Goal: Task Accomplishment & Management: Use online tool/utility

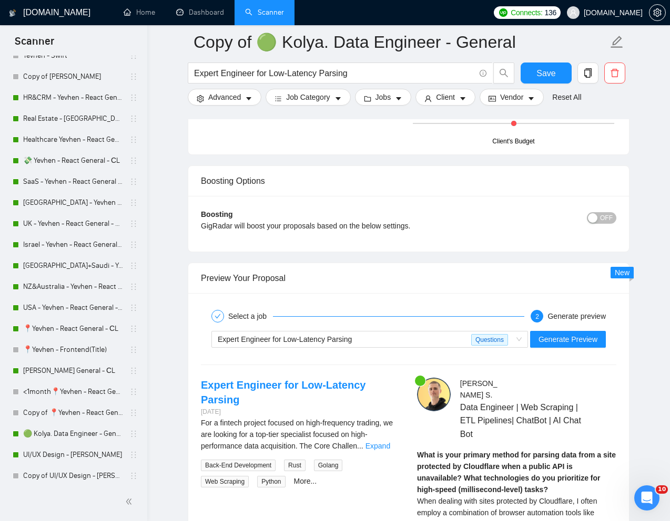
scroll to position [215, 0]
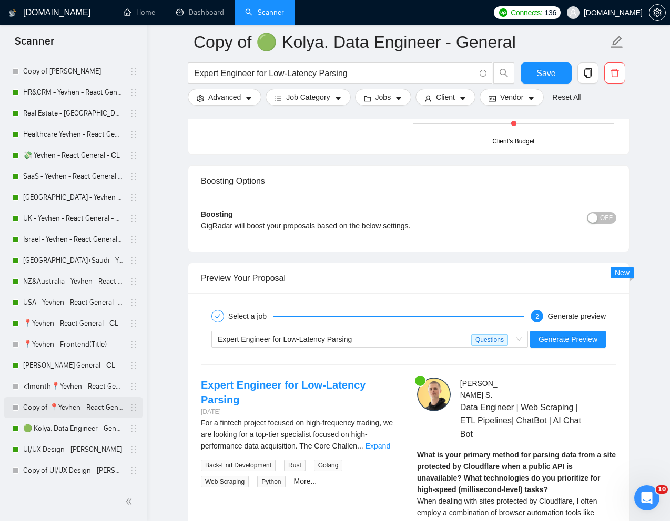
click at [54, 403] on link "Copy of 📍Yevhen - React General - СL" at bounding box center [73, 407] width 100 height 21
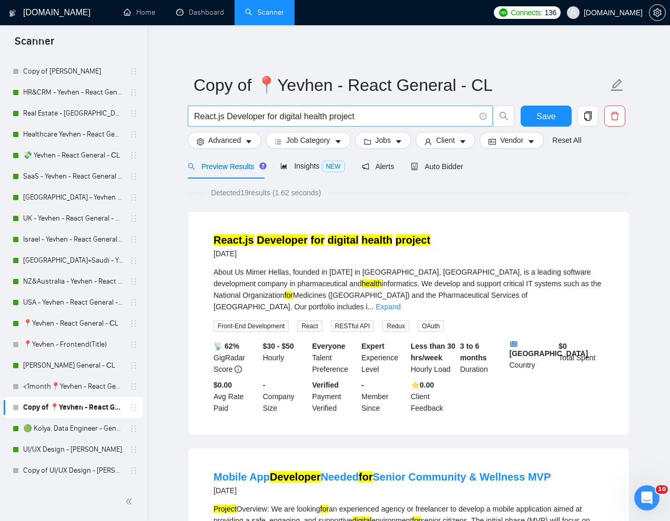
click at [303, 115] on input "React.js Developer for digital health project" at bounding box center [334, 116] width 281 height 13
paste input "Next.js Developer Needed for Website Update and SEO Optimization"
type input "Next.js Developer Needed for Website Update and SEO Optimization"
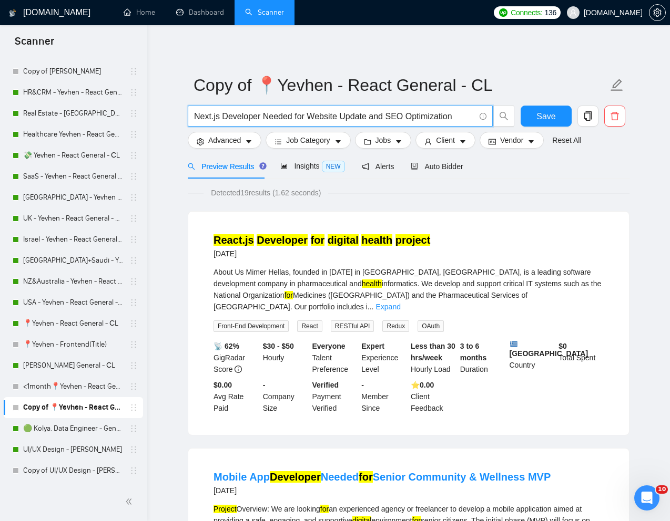
click at [501, 168] on div "Preview Results Insights NEW Alerts Auto Bidder" at bounding box center [409, 166] width 442 height 25
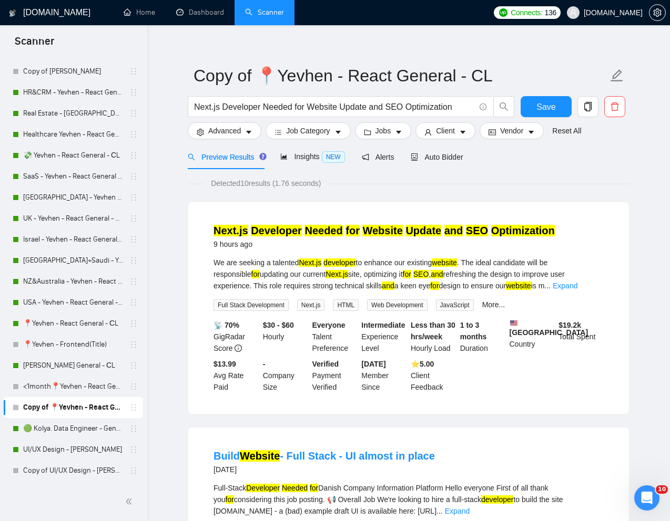
scroll to position [11, 0]
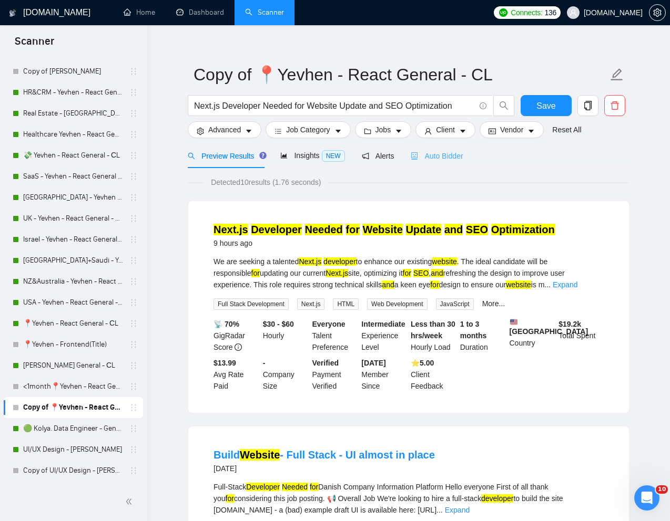
click at [446, 163] on div "Auto Bidder" at bounding box center [436, 155] width 52 height 25
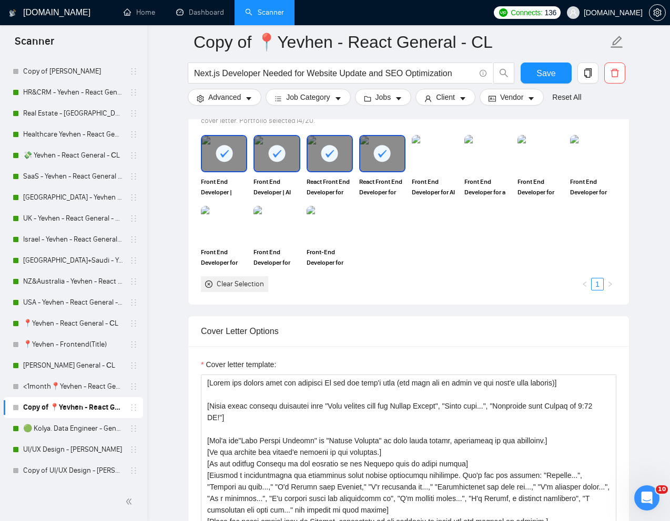
scroll to position [967, 0]
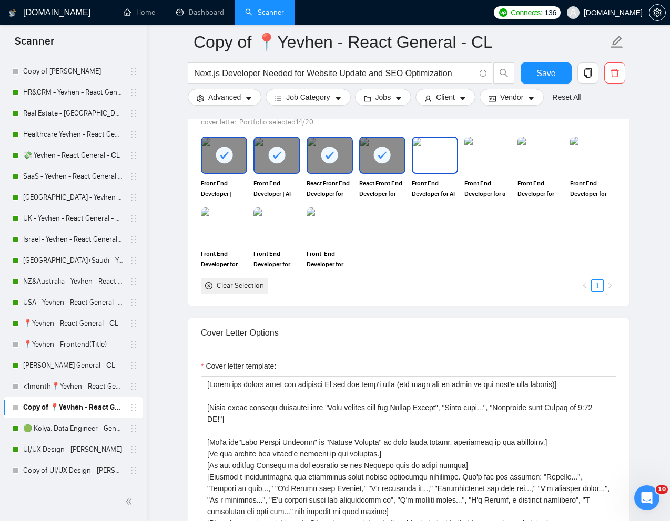
click at [439, 172] on img at bounding box center [435, 155] width 44 height 35
click at [487, 172] on img at bounding box center [487, 155] width 44 height 35
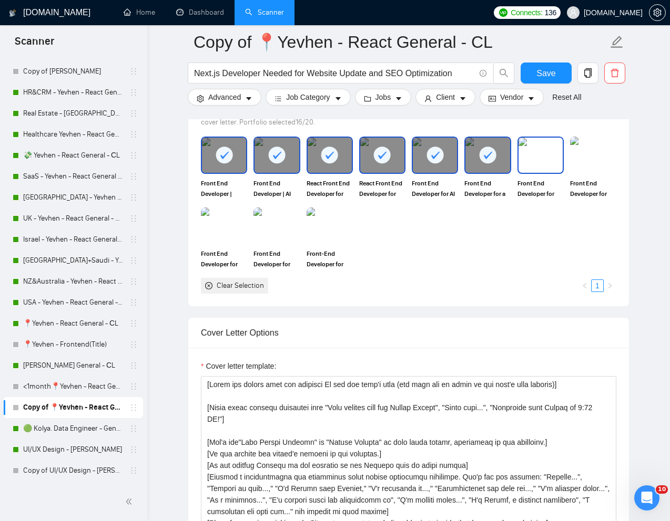
click at [524, 172] on img at bounding box center [540, 155] width 44 height 35
click at [581, 172] on img at bounding box center [593, 155] width 44 height 35
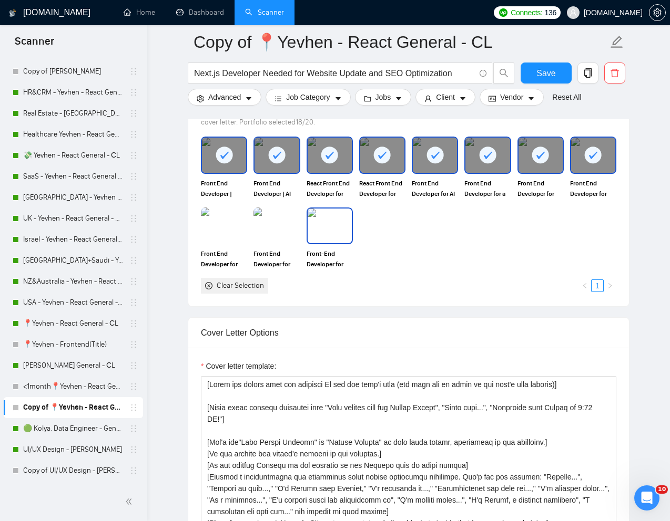
click at [323, 243] on img at bounding box center [329, 226] width 44 height 35
click at [278, 243] on img at bounding box center [276, 226] width 44 height 35
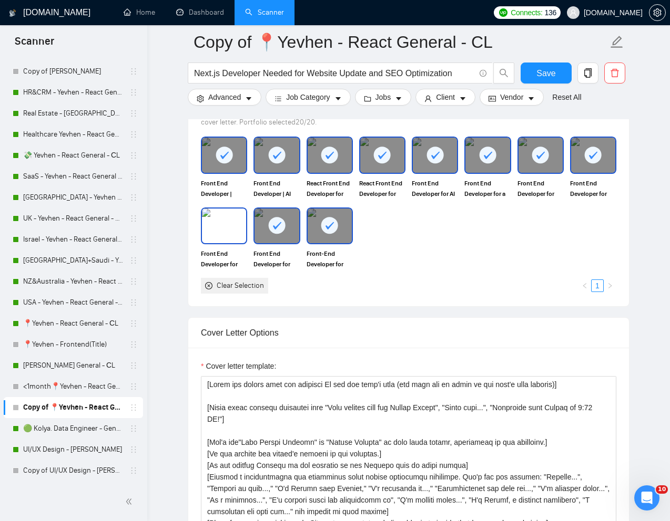
click at [231, 243] on img at bounding box center [224, 226] width 44 height 35
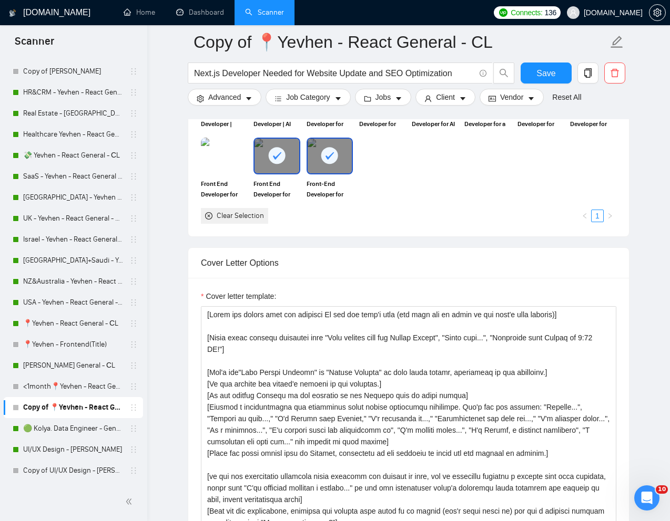
scroll to position [939, 0]
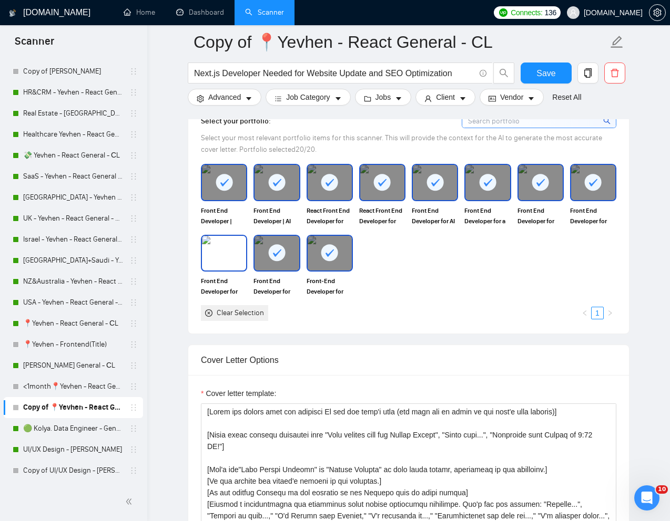
click at [232, 271] on img at bounding box center [224, 253] width 44 height 35
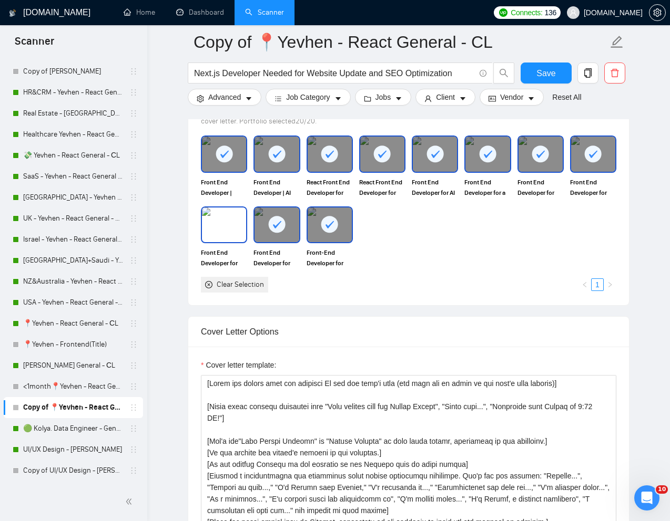
click at [229, 242] on img at bounding box center [224, 225] width 44 height 35
click at [228, 240] on img at bounding box center [224, 225] width 44 height 35
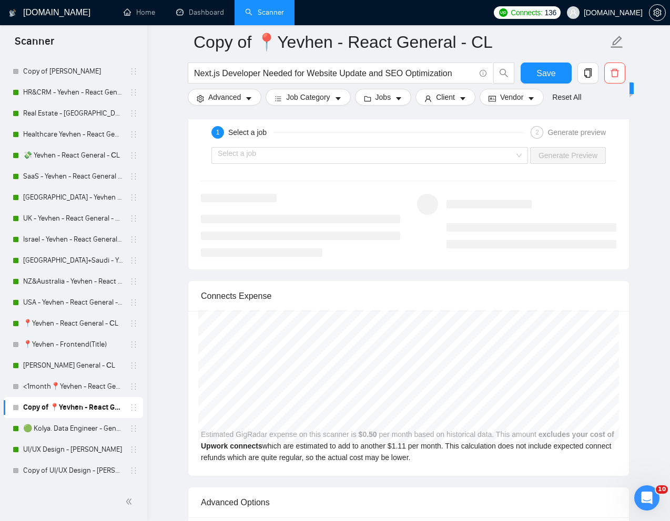
scroll to position [2110, 0]
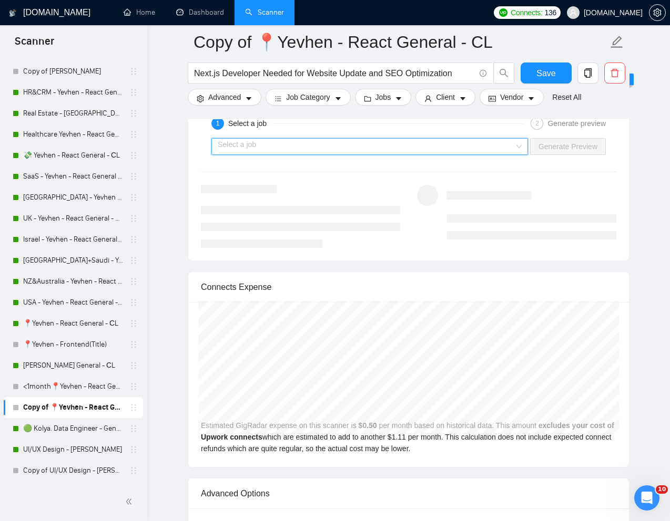
click at [430, 155] on input "search" at bounding box center [366, 147] width 296 height 16
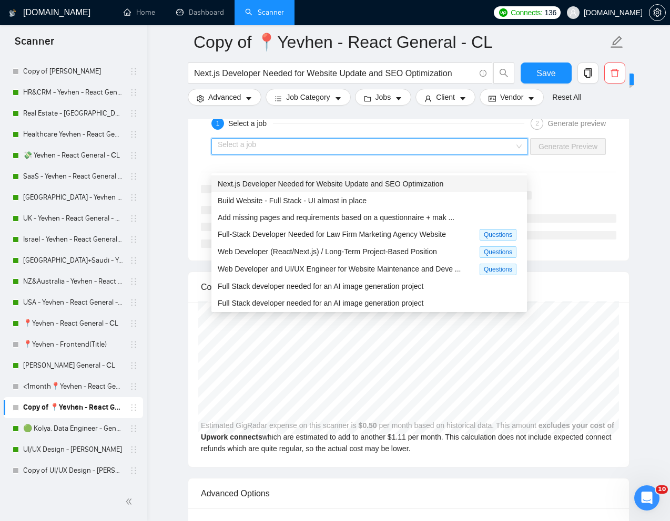
click at [366, 181] on span "Next.js Developer Needed for Website Update and SEO Optimization" at bounding box center [330, 184] width 225 height 8
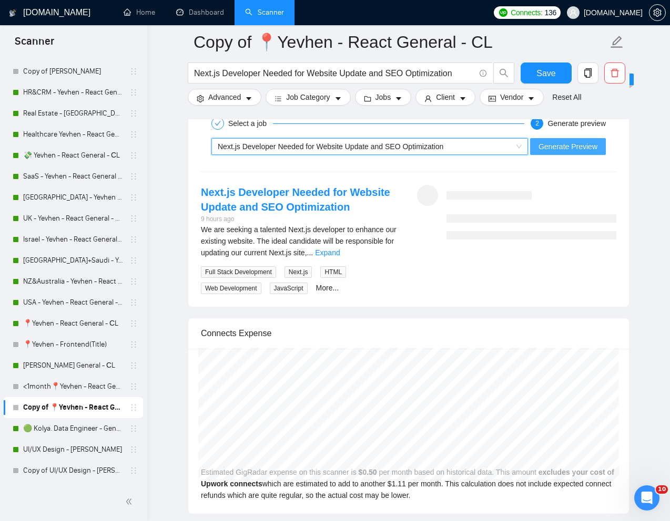
click at [556, 152] on span "Generate Preview" at bounding box center [567, 147] width 59 height 12
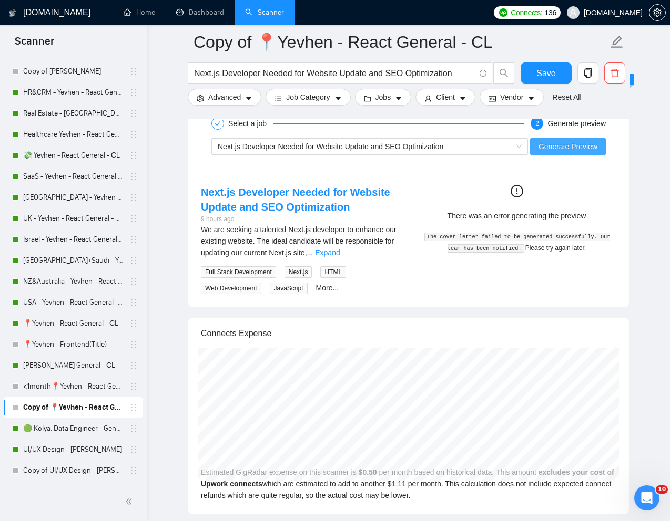
click at [562, 152] on span "Generate Preview" at bounding box center [567, 147] width 59 height 12
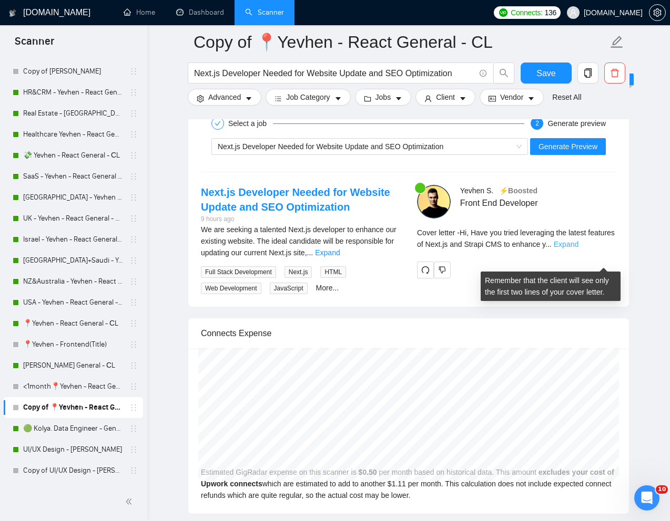
click at [578, 249] on link "Expand" at bounding box center [565, 244] width 25 height 8
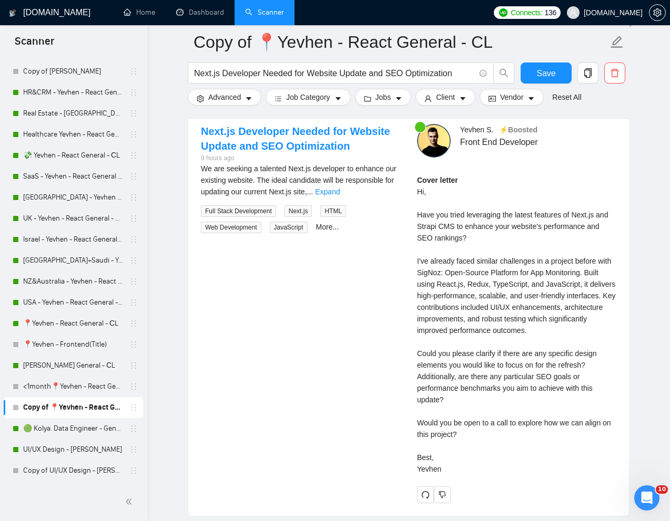
scroll to position [2169, 0]
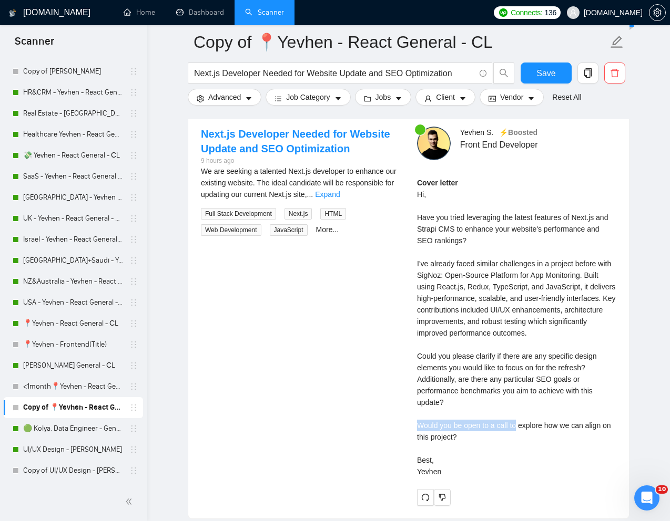
drag, startPoint x: 415, startPoint y: 454, endPoint x: 519, endPoint y: 454, distance: 104.1
click at [519, 454] on div "Yevhen S . ⚡️Boosted Front End Developer Cover letter Hi, Have you tried levera…" at bounding box center [516, 316] width 216 height 379
copy div "Would you be open to a call to"
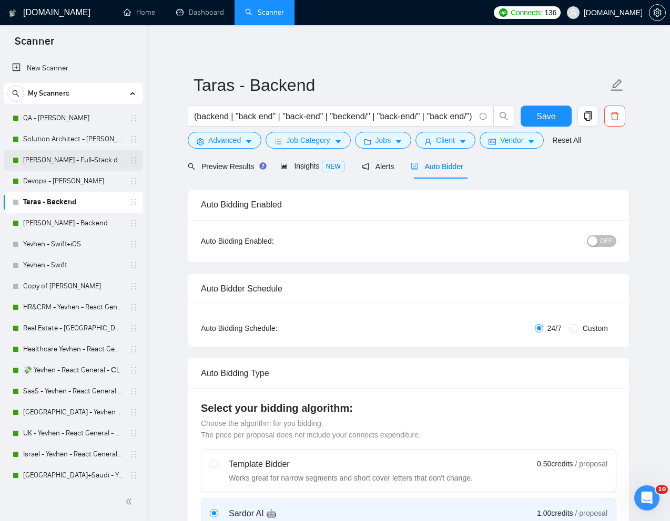
click at [59, 164] on link "[PERSON_NAME] - Full-Stack dev" at bounding box center [73, 160] width 100 height 21
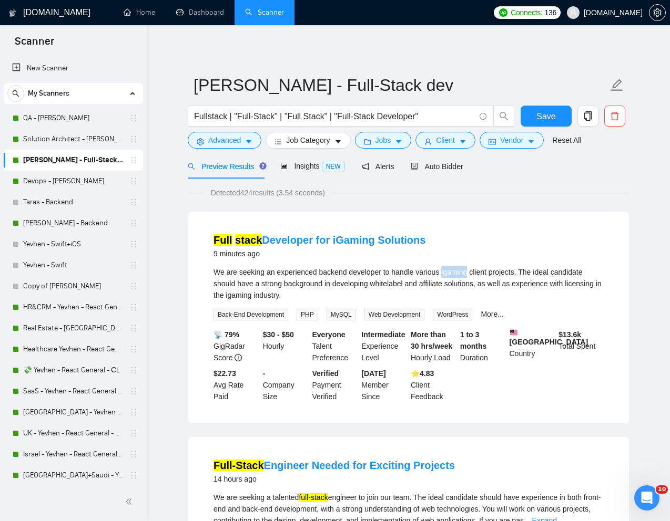
drag, startPoint x: 474, startPoint y: 273, endPoint x: 448, endPoint y: 273, distance: 25.2
click at [448, 273] on div "We are seeking an experienced backend developer to handle various igaming clien…" at bounding box center [408, 283] width 390 height 35
copy div "igaming"
click at [217, 146] on span "Advanced" at bounding box center [224, 141] width 33 height 12
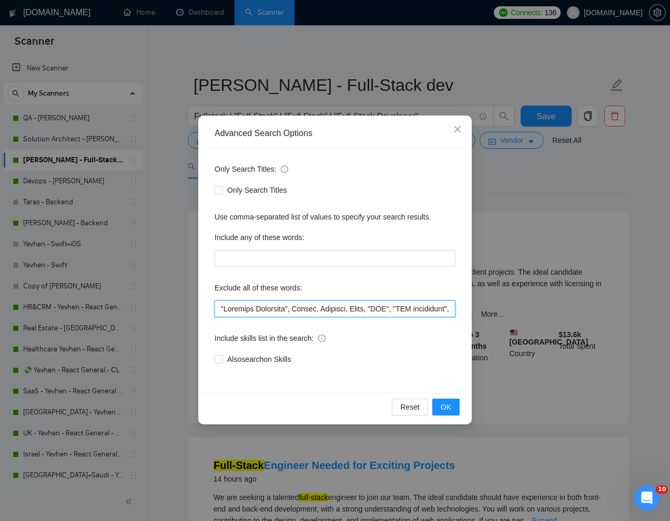
click at [218, 312] on input "text" at bounding box center [334, 309] width 241 height 17
paste input "igaming"
type input "igaming, "Linkedin Marketing", Ubuntu, Drchrono, Rails, "VBA", "VBA programmer"…"
click at [450, 407] on span "OK" at bounding box center [445, 408] width 11 height 12
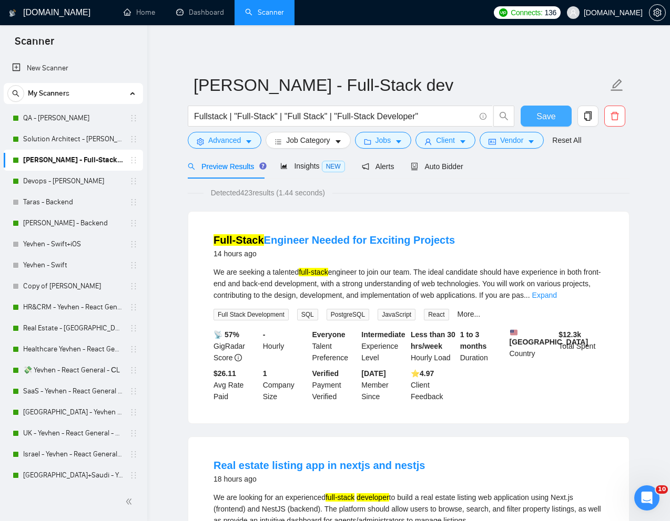
click at [549, 117] on span "Save" at bounding box center [545, 116] width 19 height 13
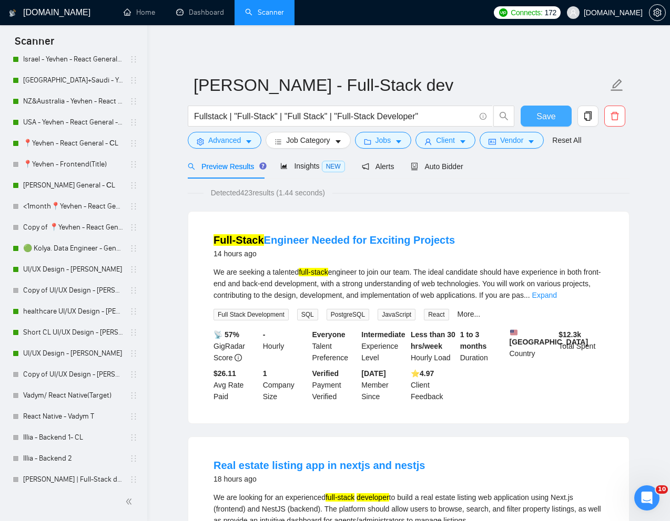
scroll to position [401, 0]
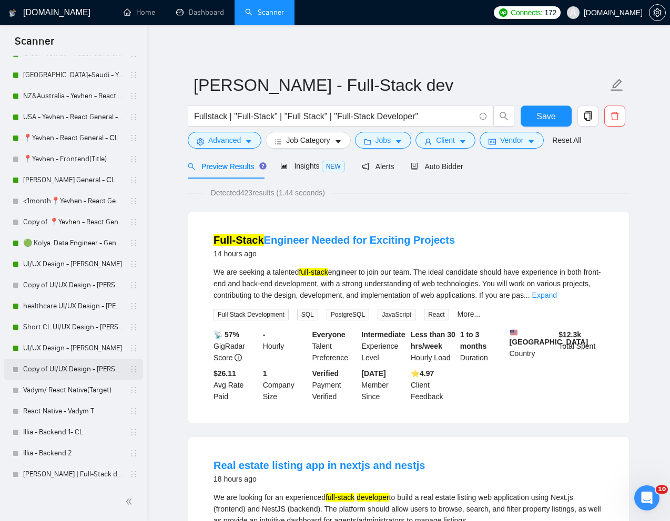
click at [65, 373] on link "Copy of UI/UX Design - [PERSON_NAME]" at bounding box center [73, 369] width 100 height 21
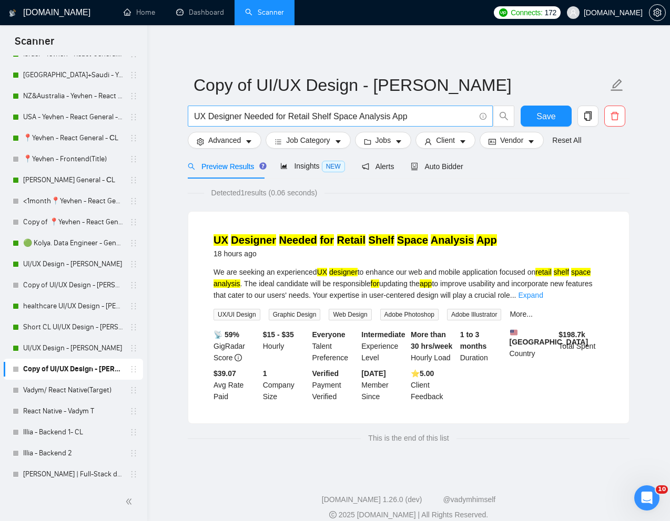
click at [332, 117] on input "UX Designer Needed for Retail Shelf Space Analysis App" at bounding box center [334, 116] width 281 height 13
paste input "Redesign for Racquet Sports Community"
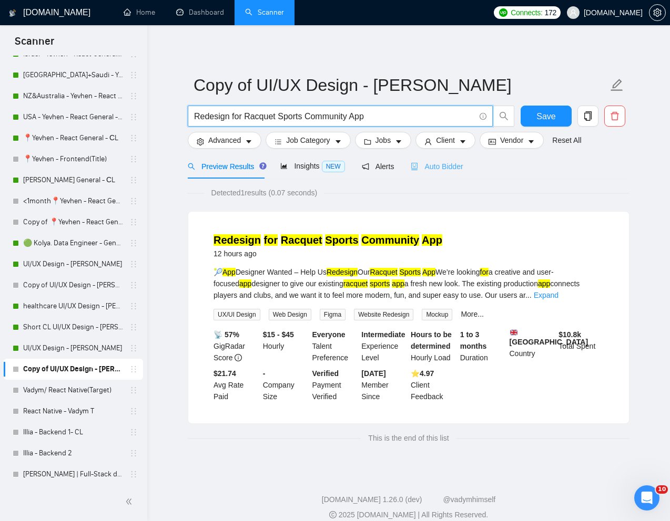
type input "Redesign for Racquet Sports Community App"
click at [446, 164] on span "Auto Bidder" at bounding box center [436, 166] width 52 height 8
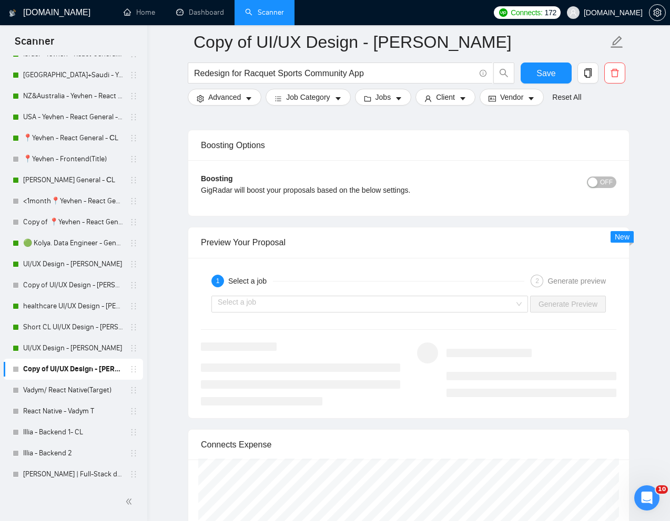
scroll to position [1963, 0]
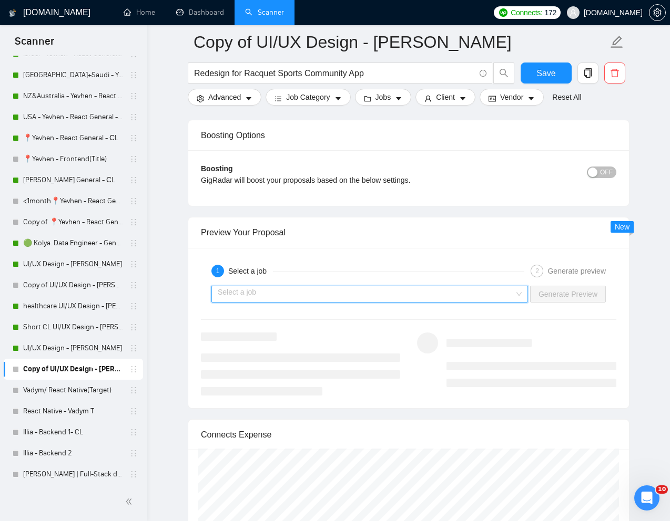
click at [362, 288] on input "search" at bounding box center [366, 294] width 296 height 16
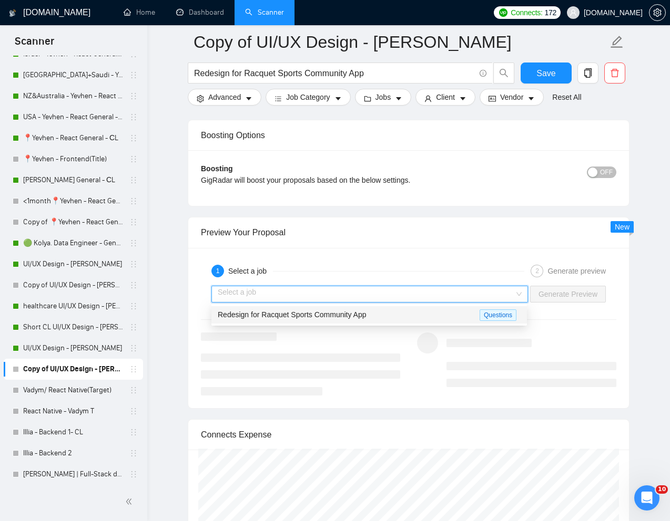
click at [294, 314] on span "Redesign for Racquet Sports Community App" at bounding box center [292, 315] width 148 height 8
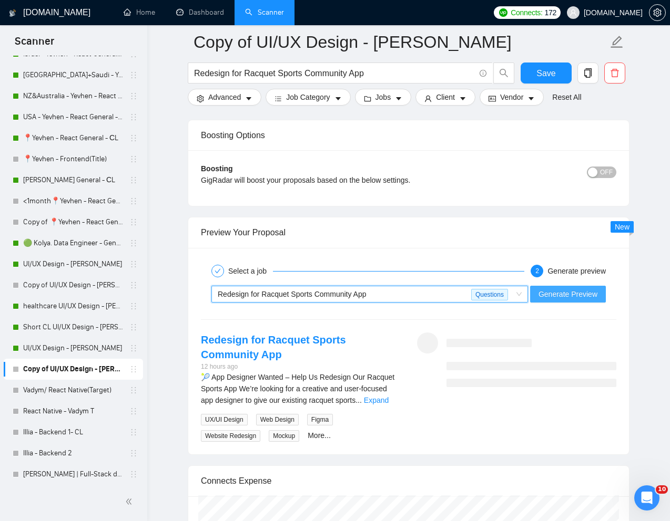
click at [553, 290] on span "Generate Preview" at bounding box center [567, 295] width 59 height 12
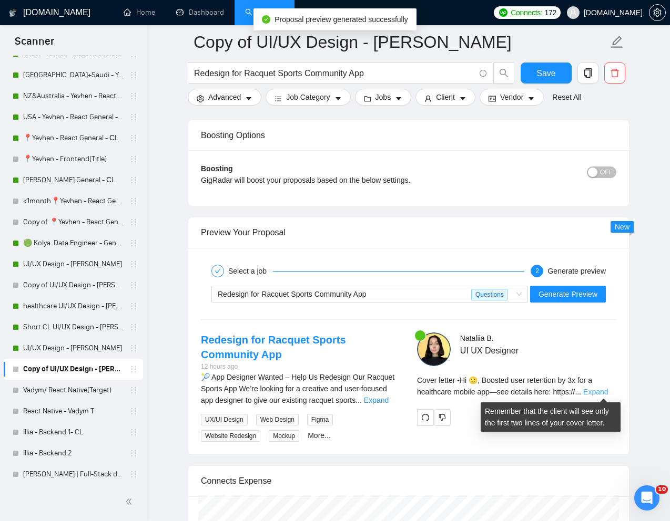
click at [601, 392] on link "Expand" at bounding box center [595, 392] width 25 height 8
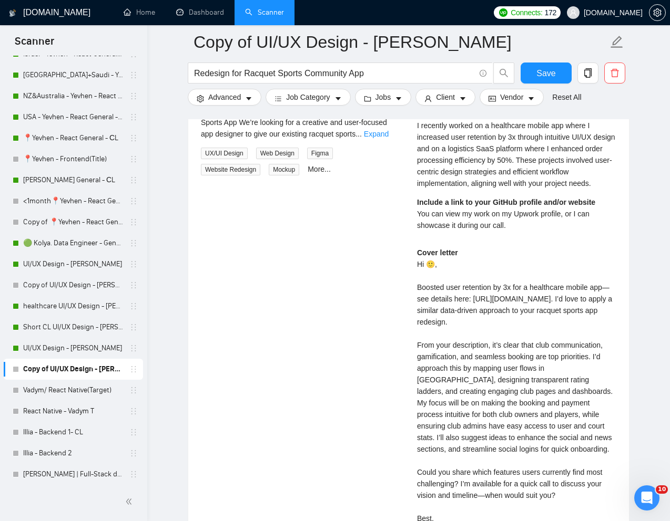
scroll to position [2230, 0]
click at [431, 274] on div "Cover letter Hi 🙂, Boosted user retention by 3x for a healthcare mobile app—see…" at bounding box center [516, 390] width 199 height 289
click at [433, 274] on div "Cover letter Hi 🙂, Boosted user retention by 3x for a healthcare mobile app—see…" at bounding box center [516, 390] width 199 height 289
copy div "🙂,"
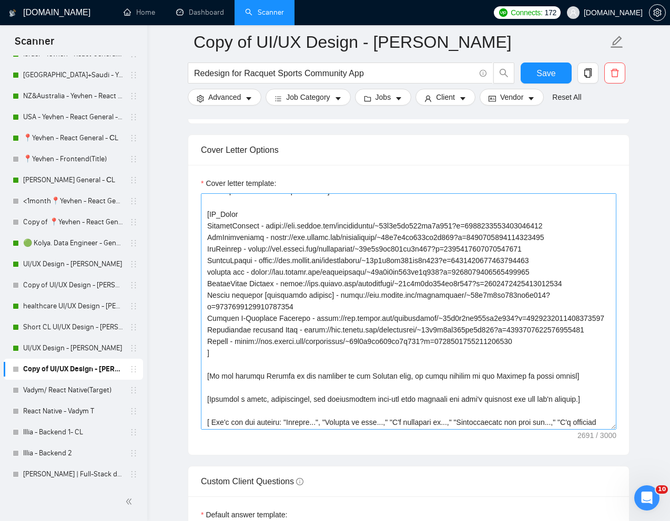
scroll to position [195, 0]
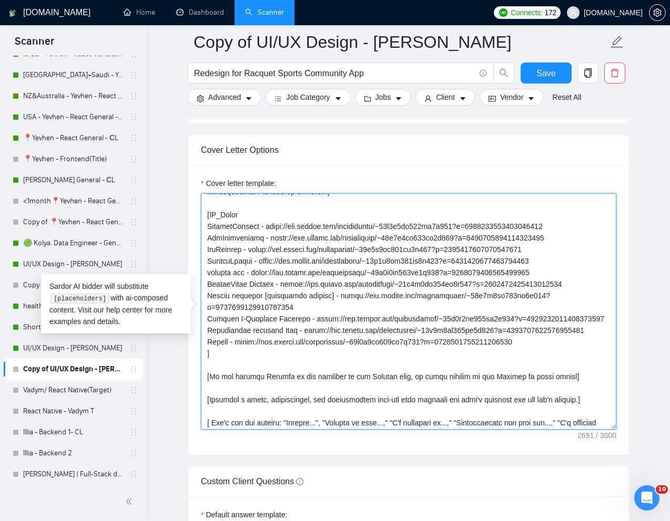
drag, startPoint x: 207, startPoint y: 252, endPoint x: 552, endPoint y: 355, distance: 360.0
click at [552, 356] on textarea "Cover letter template:" at bounding box center [408, 311] width 415 height 237
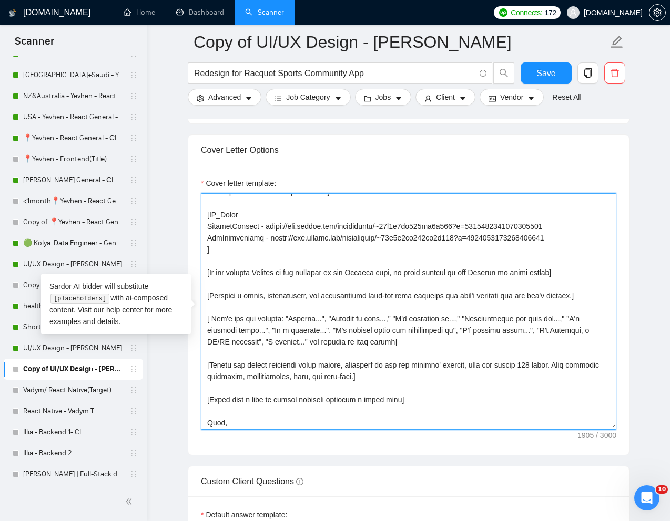
scroll to position [181, 0]
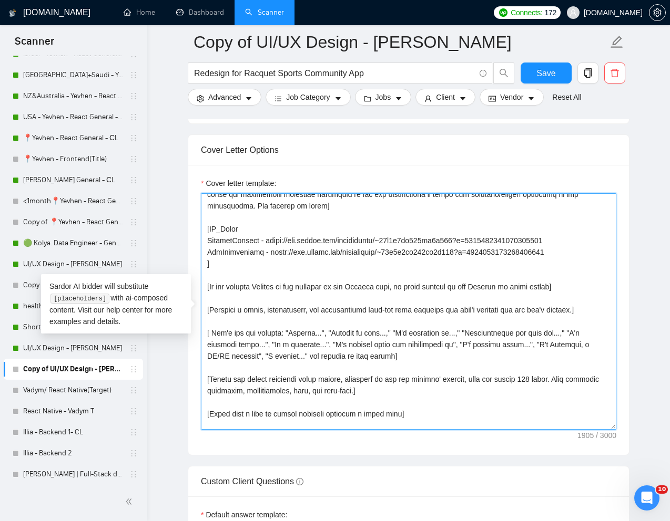
drag, startPoint x: 209, startPoint y: 227, endPoint x: 586, endPoint y: 246, distance: 377.3
click at [586, 246] on textarea "Cover letter template:" at bounding box center [408, 311] width 415 height 237
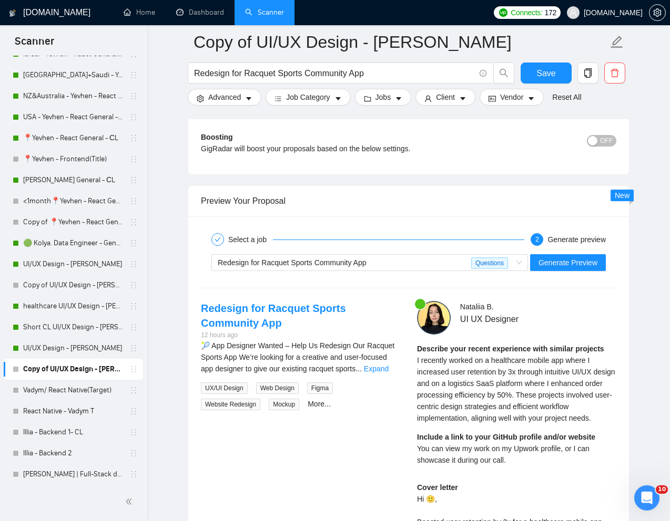
scroll to position [2023, 0]
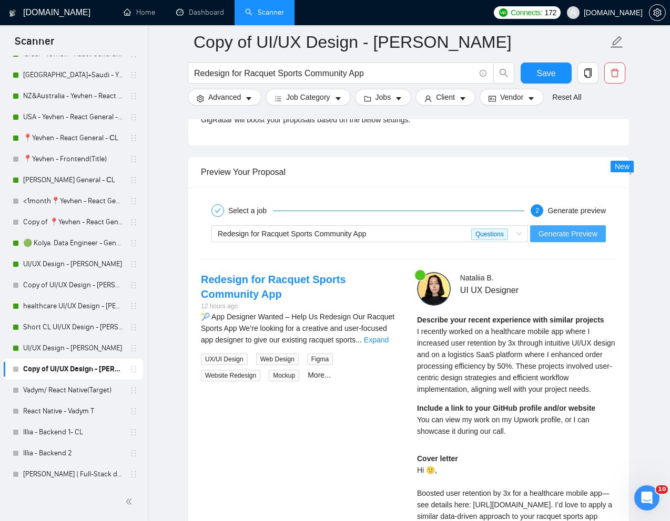
type textarea "[Lorem i dolorsit ametcons adipi eli "Se 🙂" doe tempor'i utla et dolorem aliq (…"
click at [550, 240] on button "Generate Preview" at bounding box center [568, 233] width 76 height 17
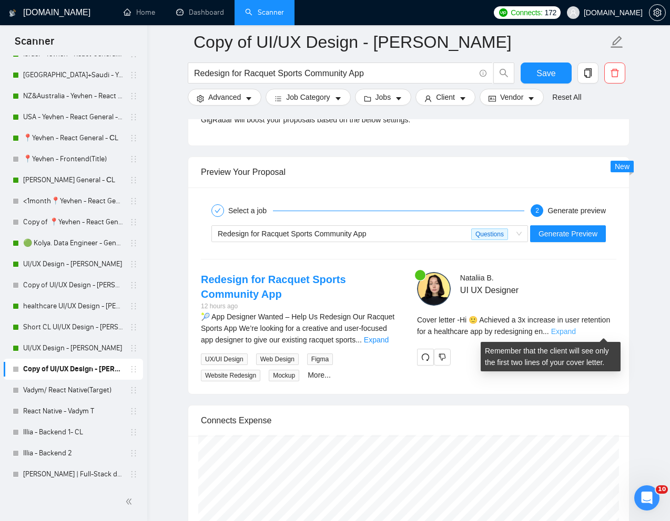
click at [576, 332] on link "Expand" at bounding box center [563, 331] width 25 height 8
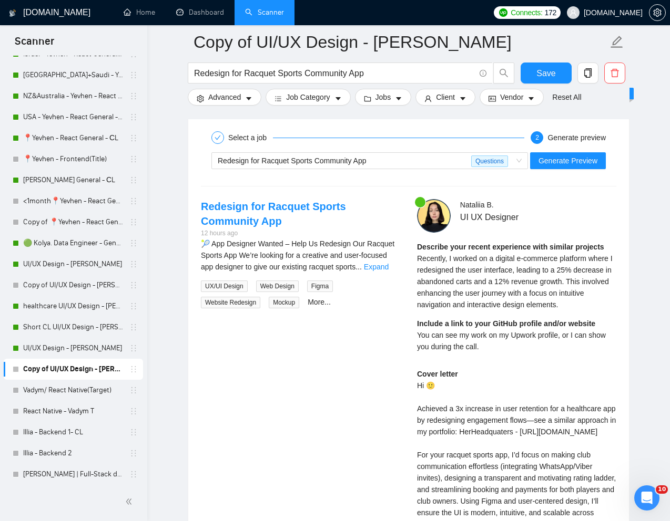
scroll to position [2104, 0]
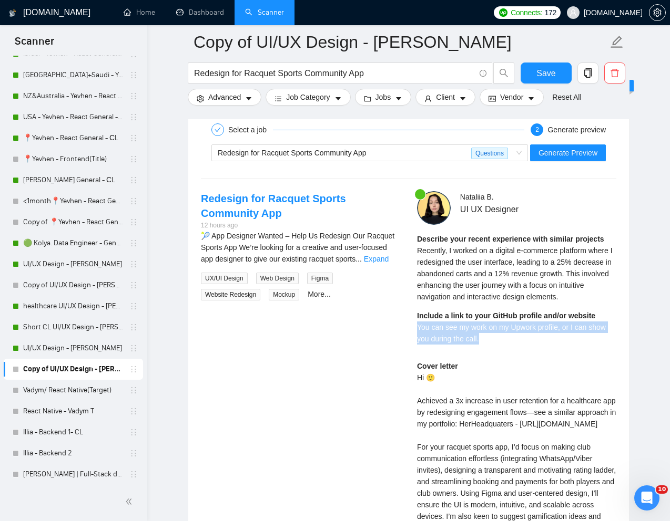
drag, startPoint x: 489, startPoint y: 339, endPoint x: 415, endPoint y: 331, distance: 74.5
click at [415, 331] on div "[PERSON_NAME] UI UX Designer Describe your recent experience with similar proje…" at bounding box center [516, 423] width 216 height 464
copy span "You can see my work on my Upwork profile, or I can show you during the call."
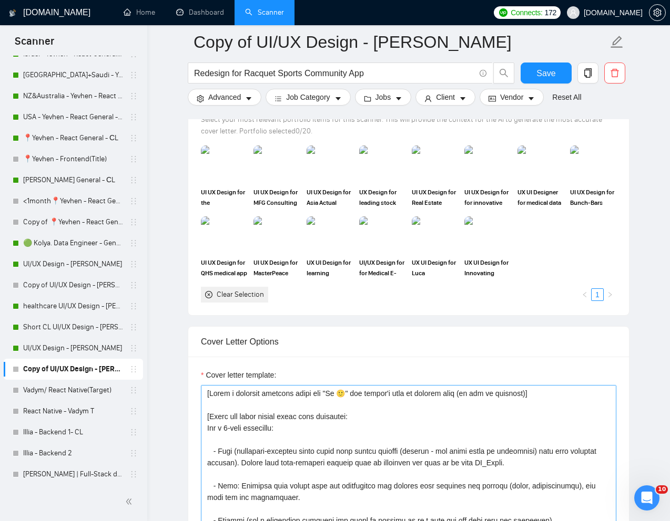
scroll to position [948, 0]
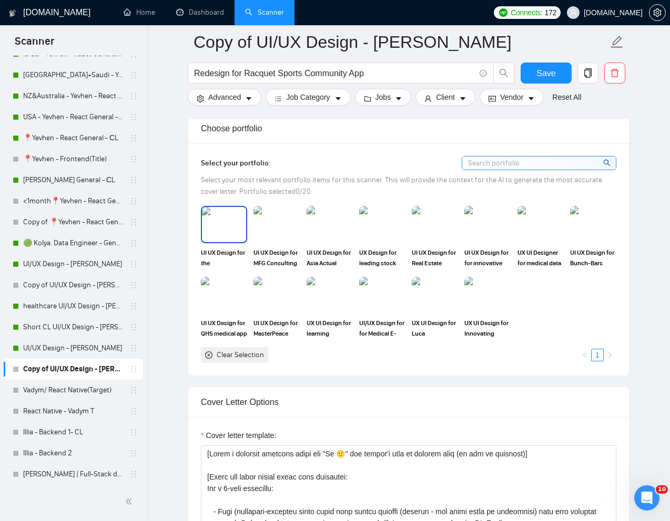
click at [215, 232] on img at bounding box center [224, 224] width 44 height 35
click at [224, 232] on rect at bounding box center [223, 224] width 17 height 17
click at [435, 235] on img at bounding box center [435, 224] width 44 height 35
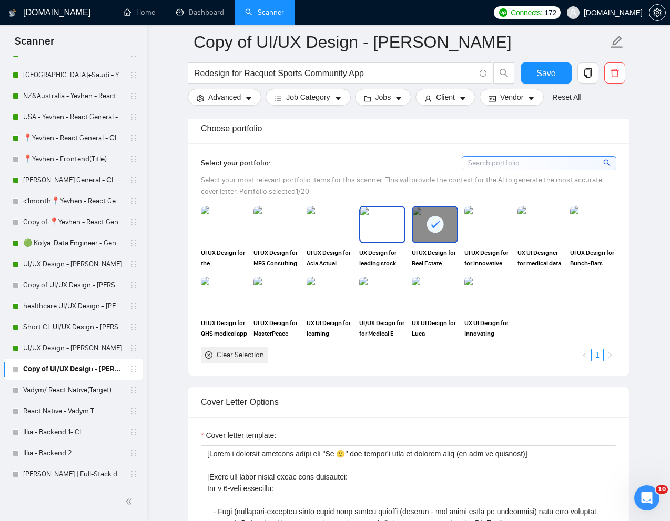
click at [394, 234] on img at bounding box center [382, 224] width 44 height 35
click at [492, 232] on img at bounding box center [487, 224] width 44 height 35
click at [442, 229] on icon at bounding box center [434, 224] width 17 height 17
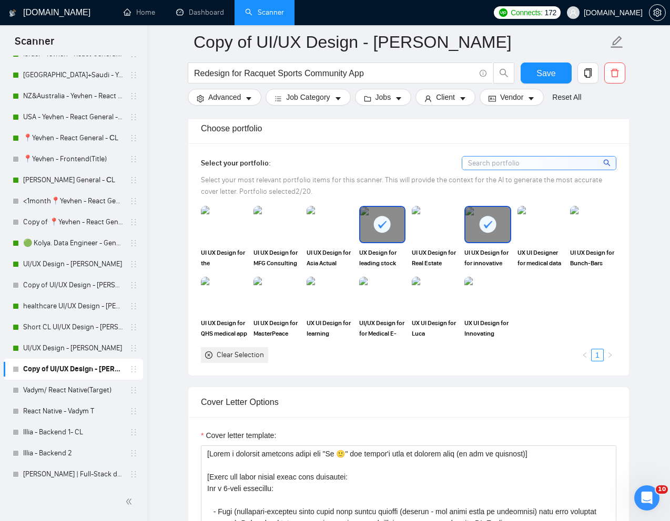
click at [392, 229] on div at bounding box center [382, 224] width 44 height 35
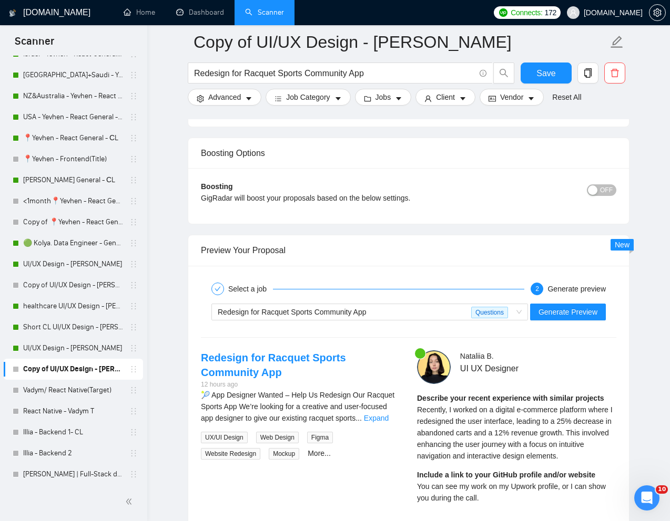
scroll to position [2031, 0]
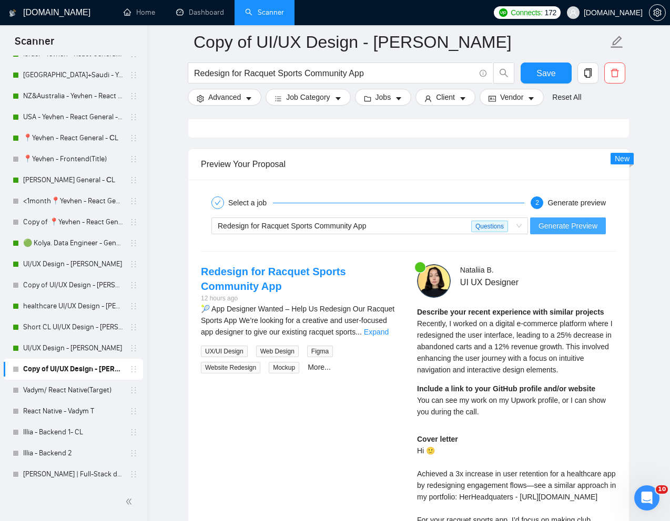
click at [553, 229] on span "Generate Preview" at bounding box center [567, 226] width 59 height 12
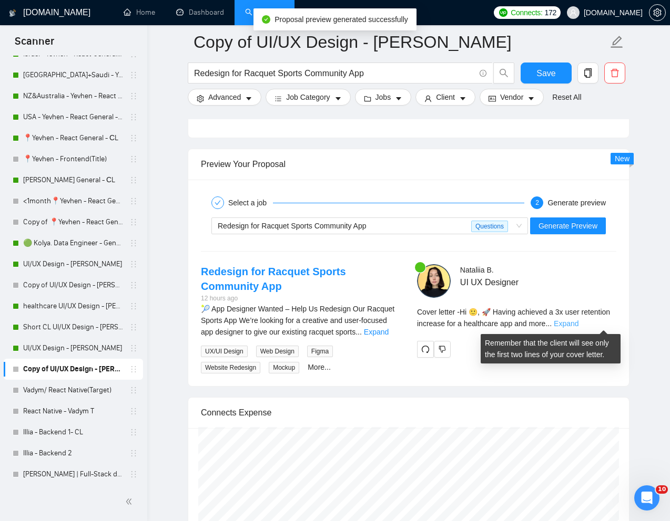
click at [578, 323] on link "Expand" at bounding box center [565, 324] width 25 height 8
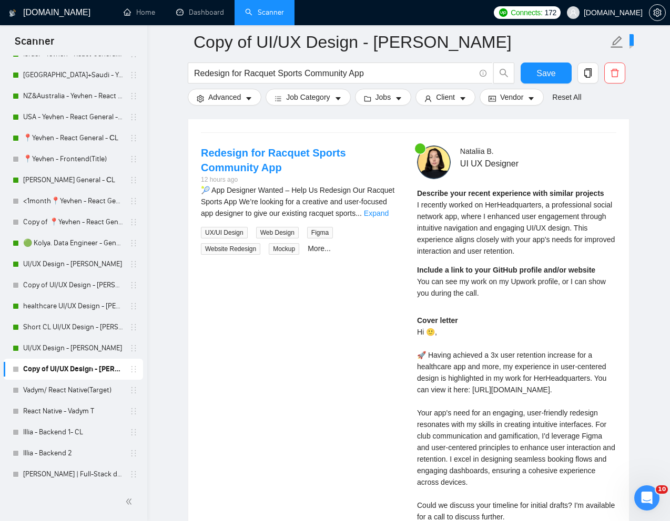
scroll to position [2146, 0]
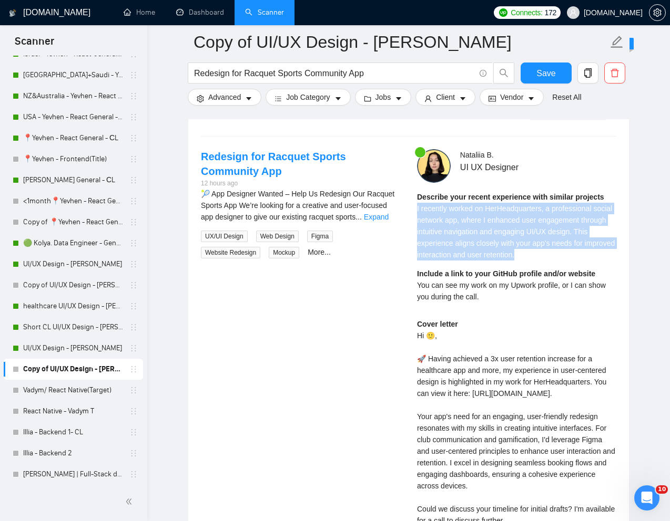
drag, startPoint x: 415, startPoint y: 208, endPoint x: 615, endPoint y: 252, distance: 205.5
click at [615, 252] on div "Nataliia B . UI UX Designer Describe your recent experience with similar projec…" at bounding box center [516, 369] width 216 height 440
copy span "I recently worked on HerHeadquarters, a professional social network app, where …"
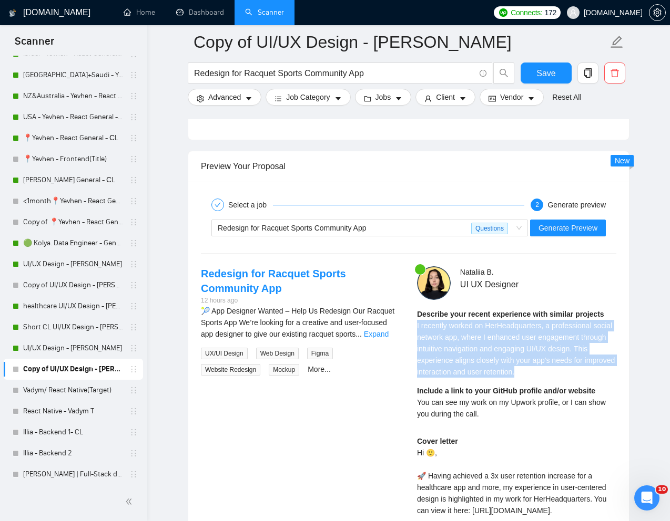
scroll to position [2008, 0]
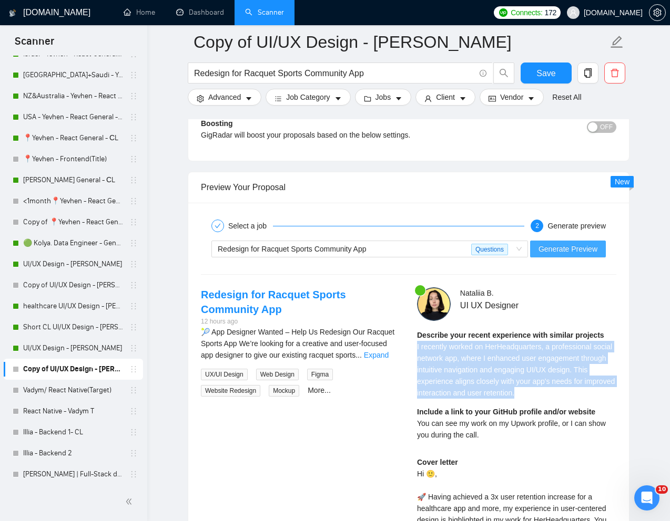
click at [560, 245] on span "Generate Preview" at bounding box center [567, 249] width 59 height 12
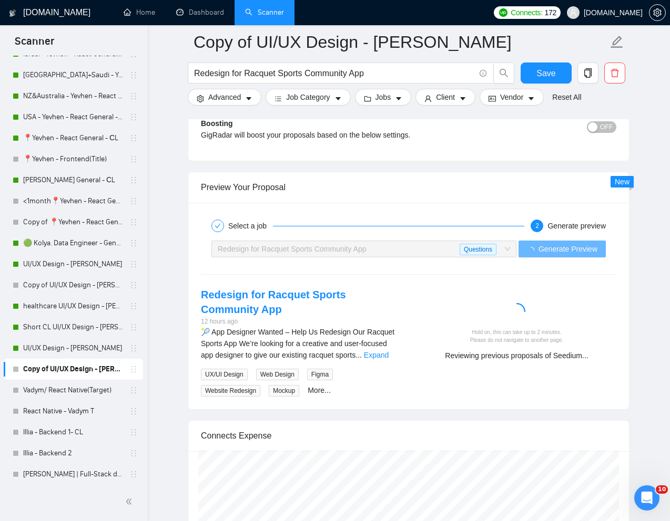
click at [547, 376] on div "Redesign for Racquet Sports Community App 12 hours ago 🎾 App Designer Wanted – …" at bounding box center [408, 343] width 432 height 110
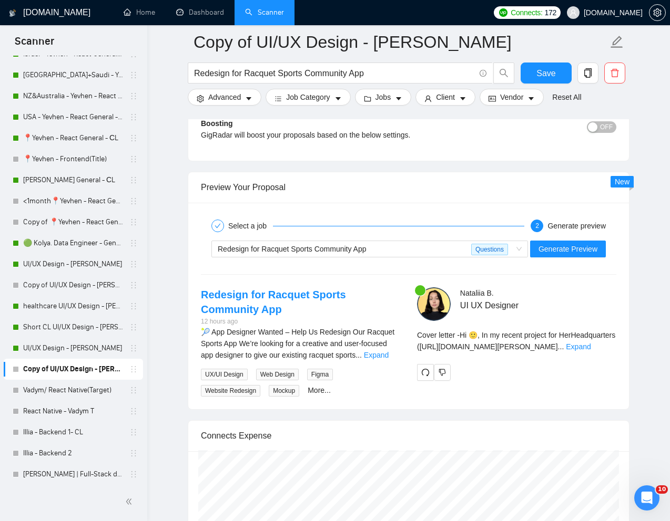
click at [597, 351] on div "Cover letter - Hi 🙂, In my recent project for HerHeadquarters (https://www.upwo…" at bounding box center [516, 341] width 199 height 23
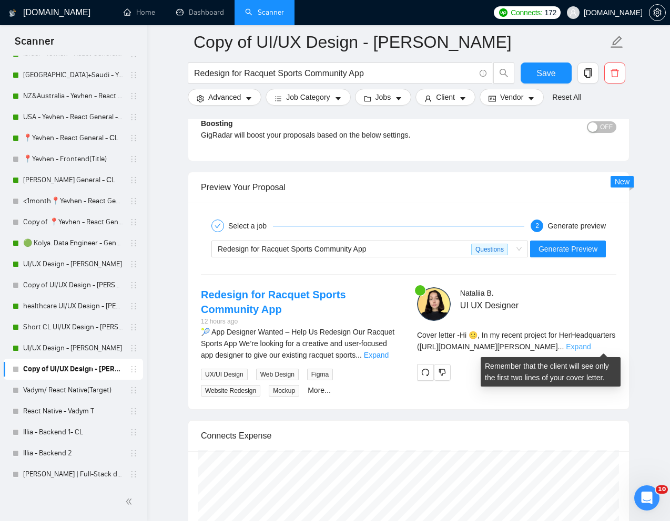
click at [590, 346] on link "Expand" at bounding box center [578, 347] width 25 height 8
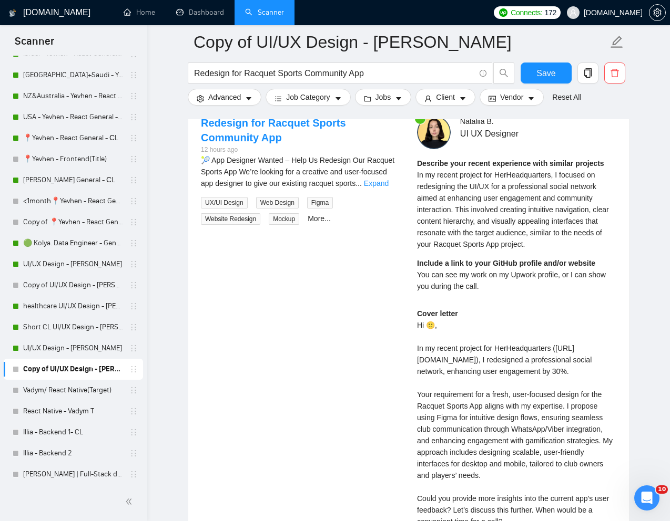
scroll to position [2188, 0]
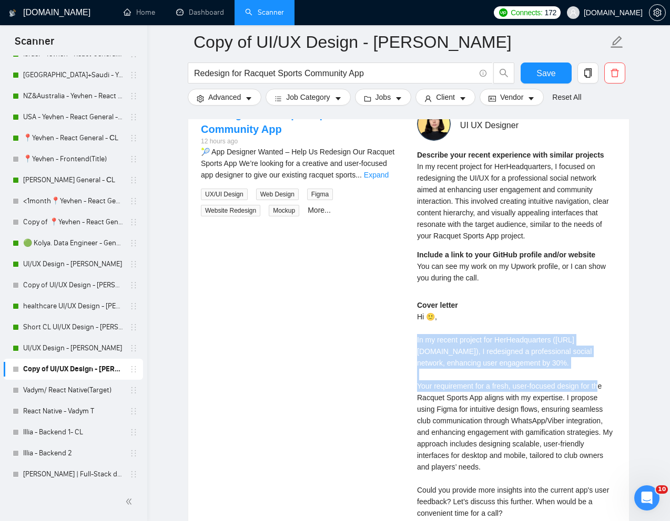
drag, startPoint x: 416, startPoint y: 340, endPoint x: 450, endPoint y: 384, distance: 55.5
click at [450, 384] on div "Cover letter Hi 🙂, In my recent project for HerHeadquarters (https://www.upwork…" at bounding box center [516, 427] width 199 height 254
copy div "n my recent project for HerHeadquarters (https://www.upwork.com/freelancers/~01…"
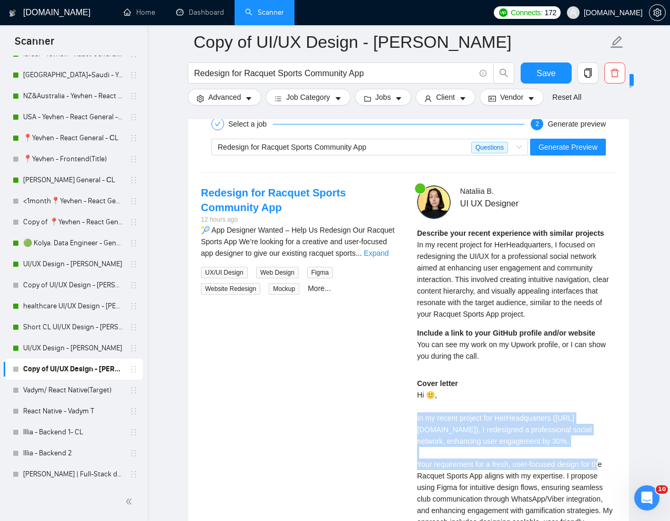
scroll to position [2076, 0]
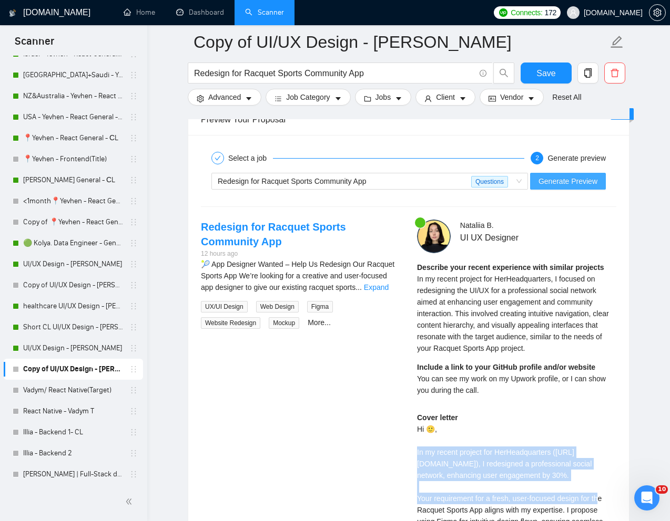
click at [560, 183] on span "Generate Preview" at bounding box center [567, 182] width 59 height 12
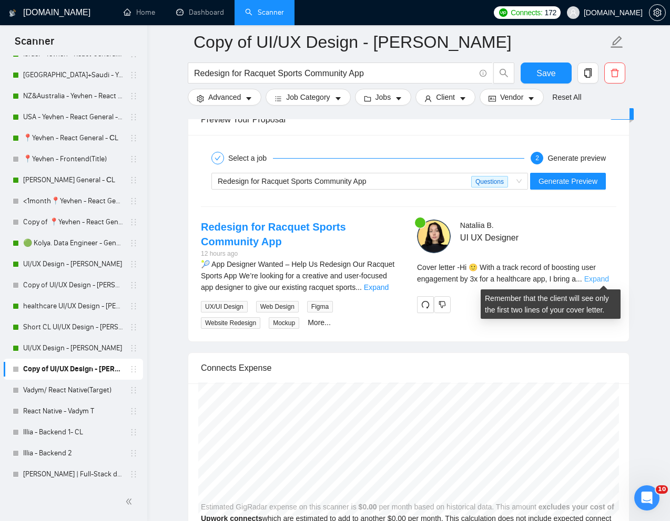
click at [600, 277] on link "Expand" at bounding box center [596, 279] width 25 height 8
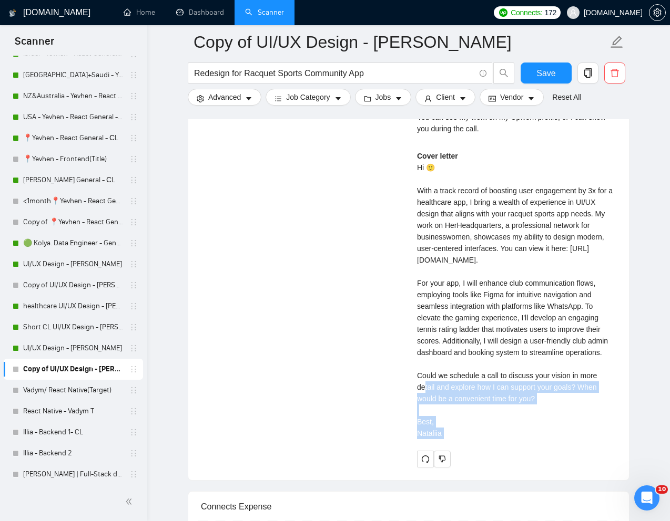
scroll to position [2328, 0]
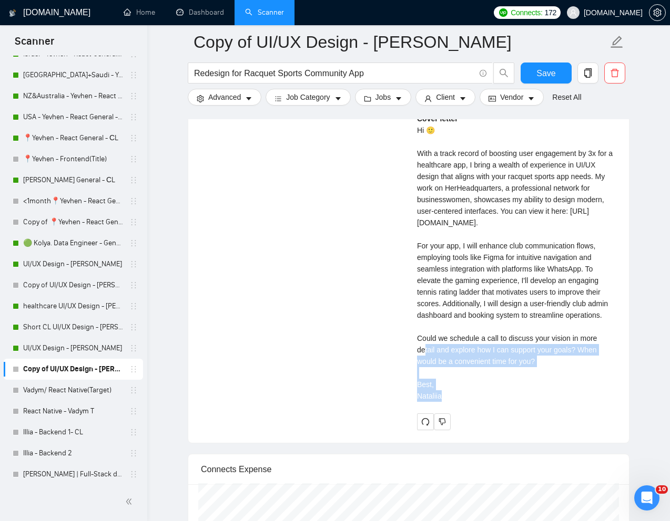
drag, startPoint x: 414, startPoint y: 466, endPoint x: 534, endPoint y: 459, distance: 120.6
click at [534, 430] on div "Nataliia B . UI UX Designer Describe your recent experience with similar projec…" at bounding box center [516, 199] width 216 height 464
copy div "ould we schedule a call to discuss your vision in more detail and explore how I…"
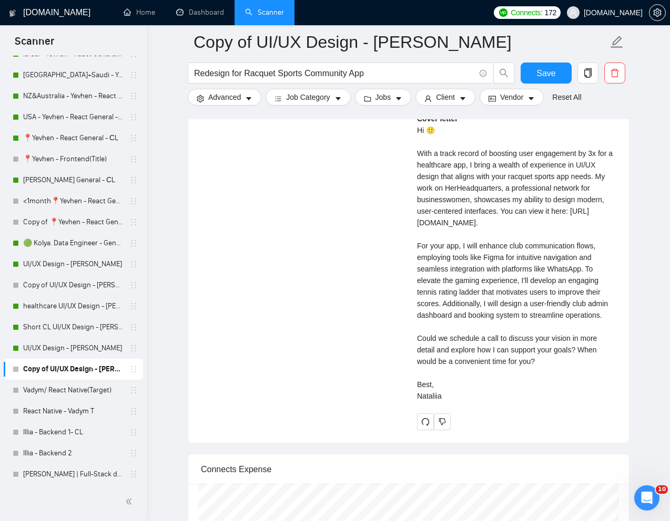
click at [459, 301] on div "Cover letter Hi 🙂 With a track record of boosting user engagement by 3x for a h…" at bounding box center [516, 257] width 199 height 289
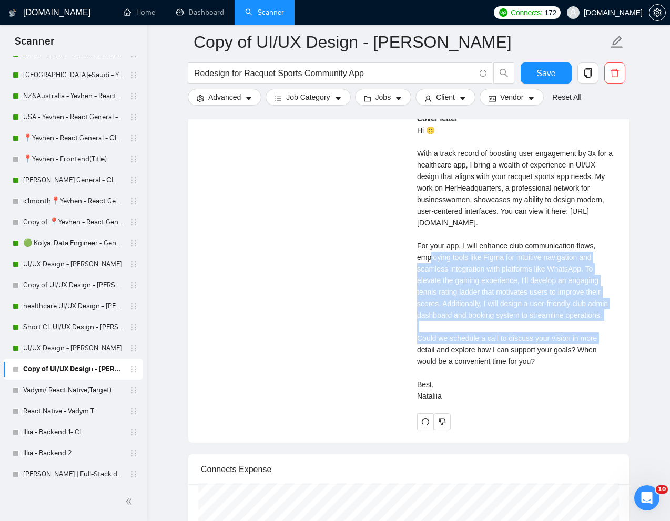
drag, startPoint x: 414, startPoint y: 268, endPoint x: 457, endPoint y: 349, distance: 91.7
click at [457, 349] on div "Nataliia B . UI UX Designer Describe your recent experience with similar projec…" at bounding box center [516, 199] width 216 height 464
copy div "or your app, I will enhance club communication flows, employing tools like Figm…"
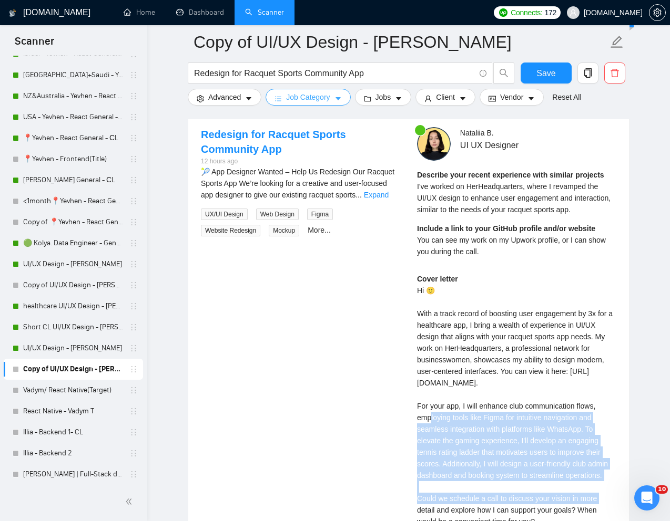
scroll to position [2114, 0]
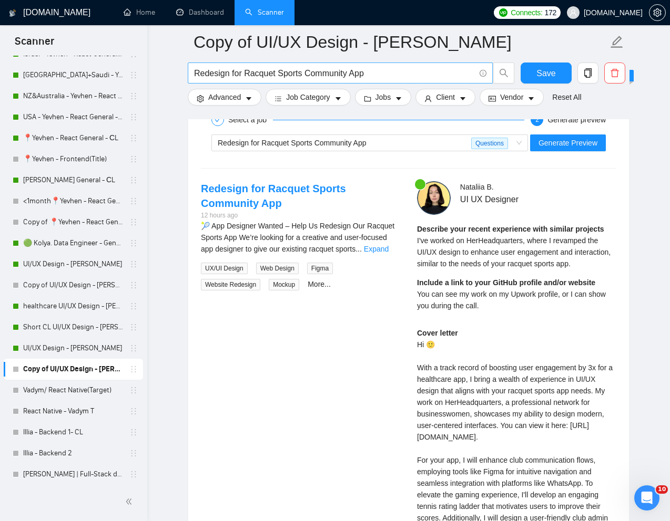
click at [304, 69] on input "Redesign for Racquet Sports Community App" at bounding box center [334, 73] width 281 height 13
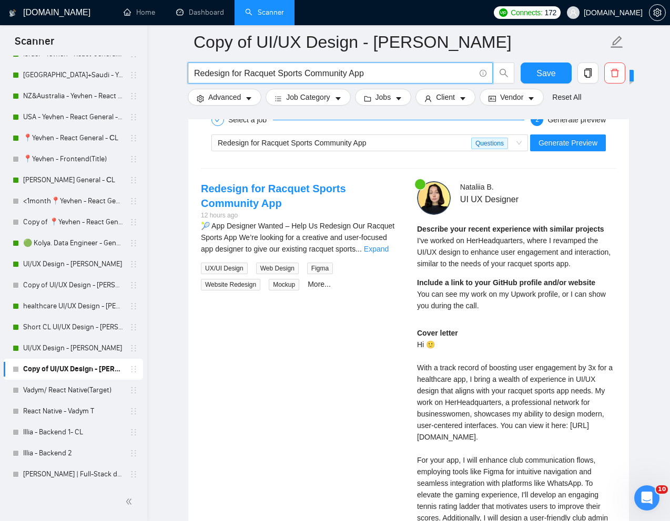
paste input "Mobile App Redesign for Enhanced User Experience"
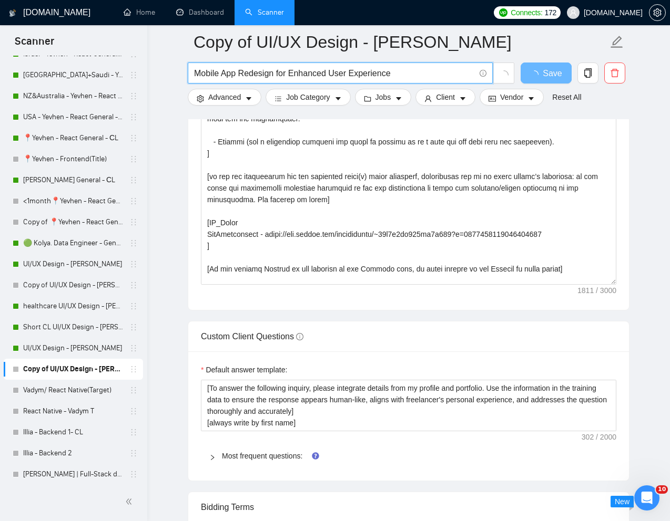
scroll to position [0, 0]
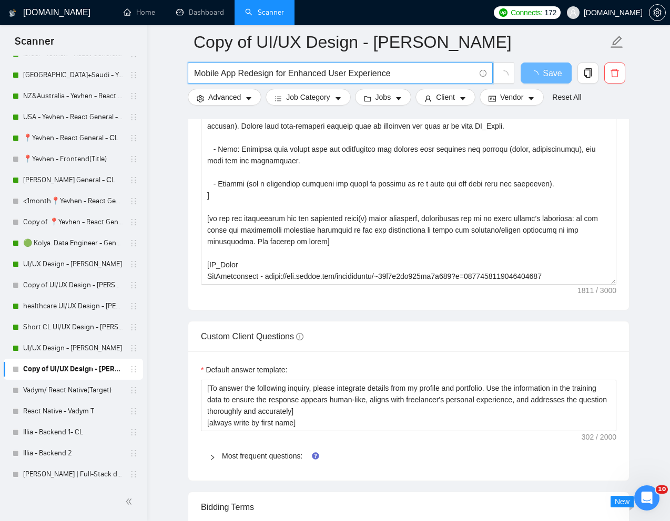
type input "Mobile App Redesign for Enhanced User Experience"
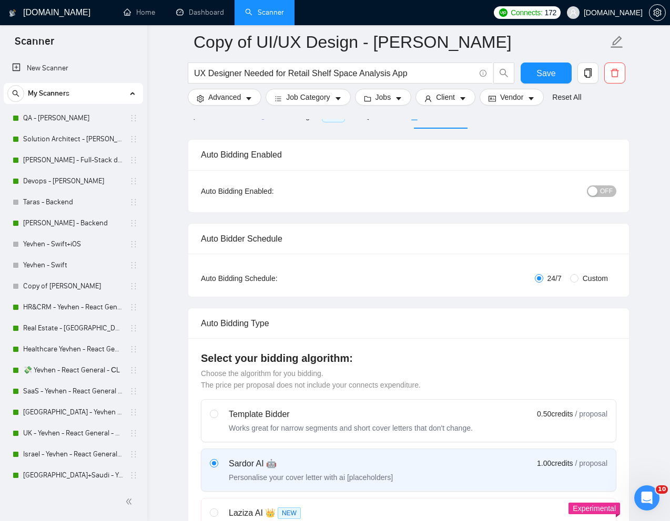
scroll to position [46, 0]
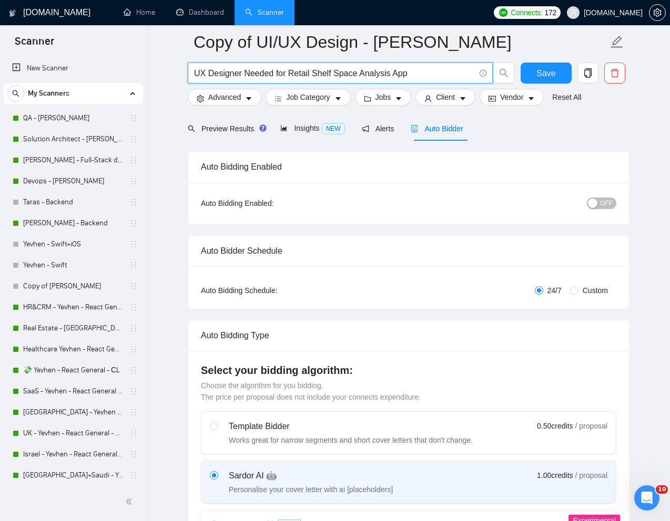
click at [284, 77] on input "UX Designer Needed for Retail Shelf Space Analysis App" at bounding box center [334, 73] width 281 height 13
paste input "Mobile App Redesign for Enhanced User Experience"
type input "Mobile App Redesign for Enhanced User Experience"
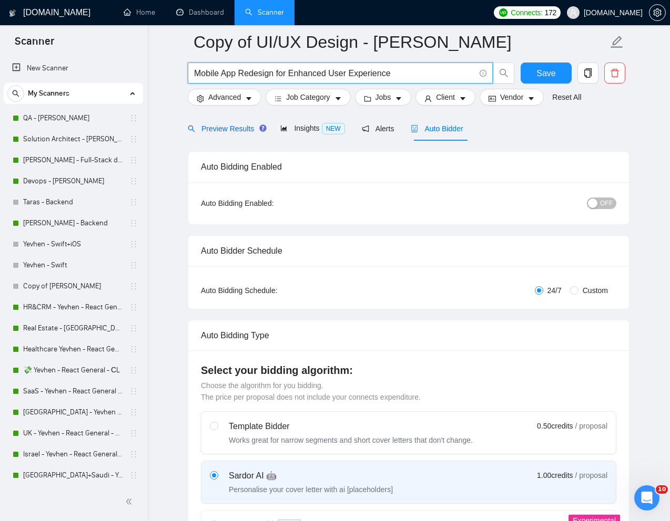
click at [211, 127] on span "Preview Results" at bounding box center [226, 129] width 76 height 8
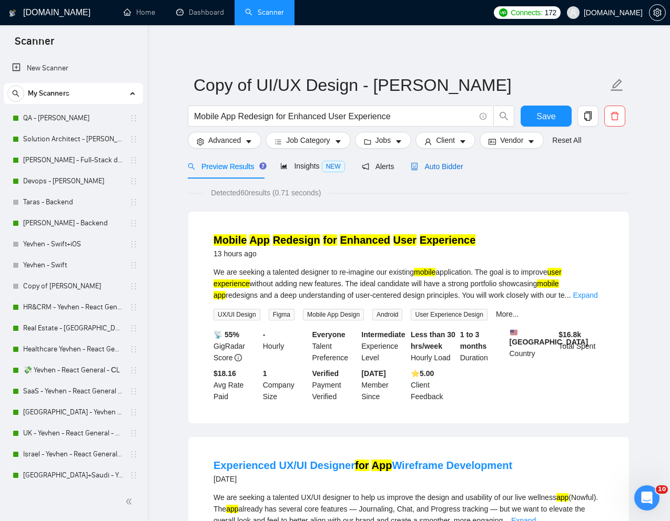
click at [441, 171] on div "Auto Bidder" at bounding box center [436, 167] width 52 height 12
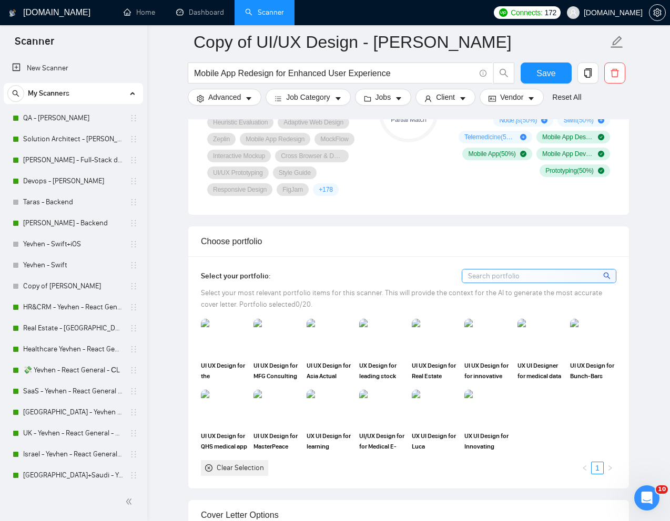
scroll to position [904, 0]
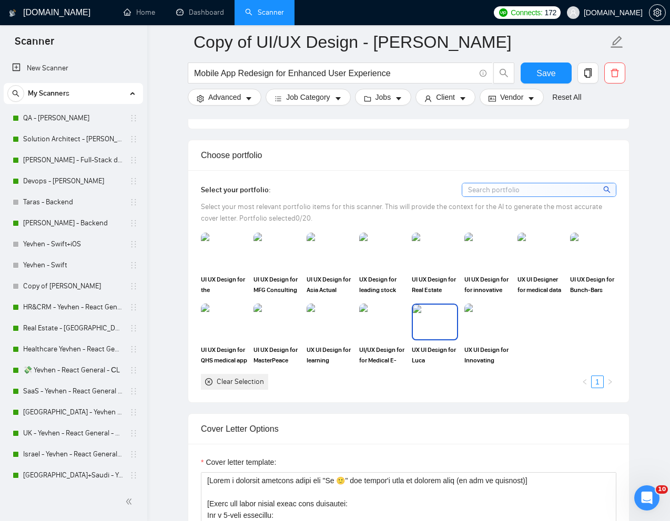
click at [432, 329] on img at bounding box center [435, 322] width 44 height 35
click at [473, 329] on img at bounding box center [487, 322] width 44 height 35
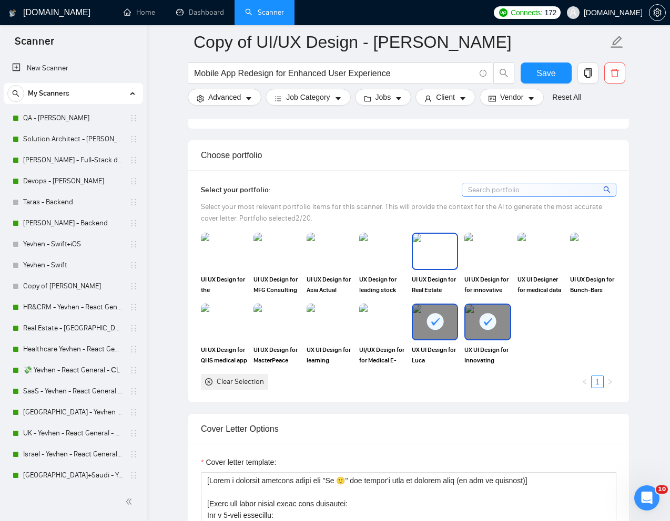
click at [432, 254] on img at bounding box center [435, 251] width 44 height 35
click at [467, 254] on img at bounding box center [487, 251] width 44 height 35
click at [521, 254] on img at bounding box center [540, 251] width 46 height 37
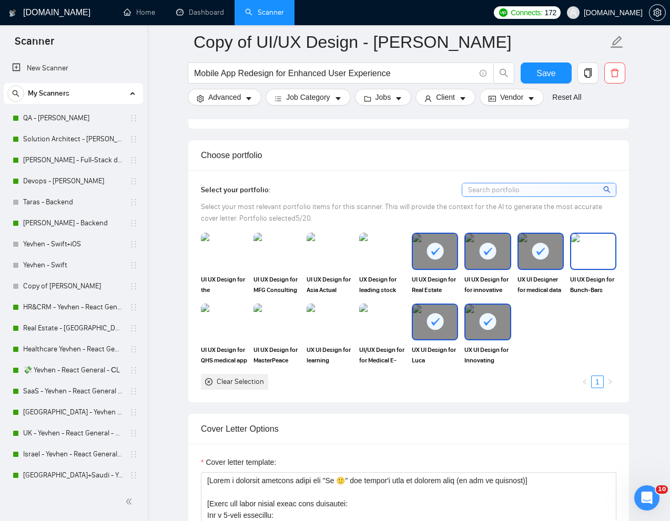
click at [604, 258] on img at bounding box center [593, 251] width 44 height 35
click at [380, 249] on img at bounding box center [382, 251] width 44 height 35
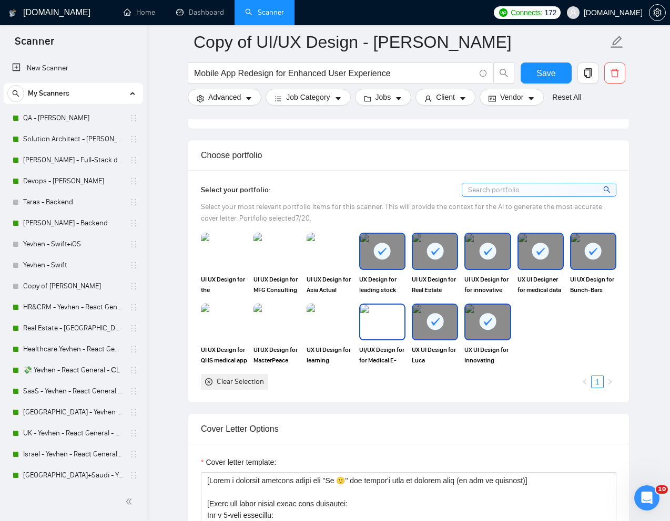
click at [380, 320] on img at bounding box center [382, 322] width 44 height 35
click at [327, 320] on img at bounding box center [329, 322] width 44 height 35
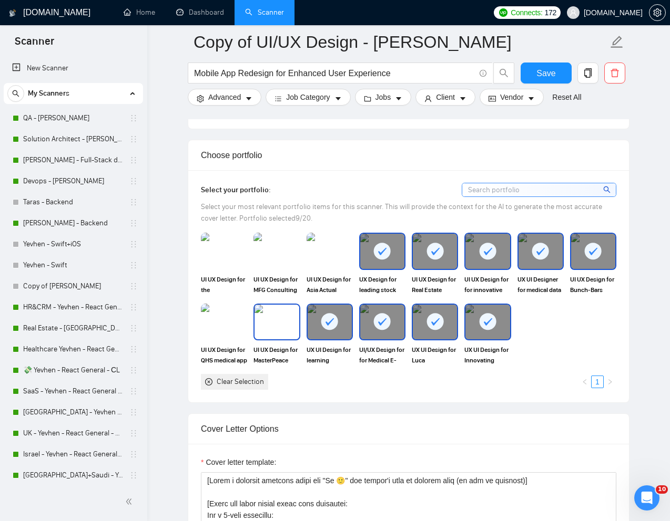
click at [289, 325] on img at bounding box center [276, 322] width 44 height 35
click at [223, 325] on img at bounding box center [224, 322] width 46 height 37
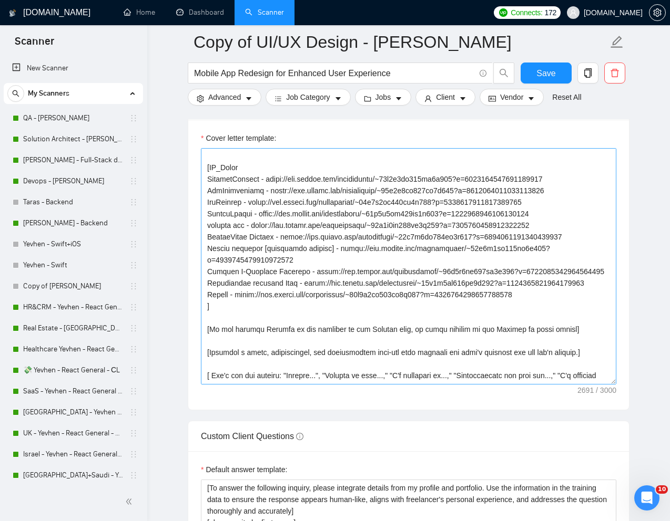
scroll to position [181, 0]
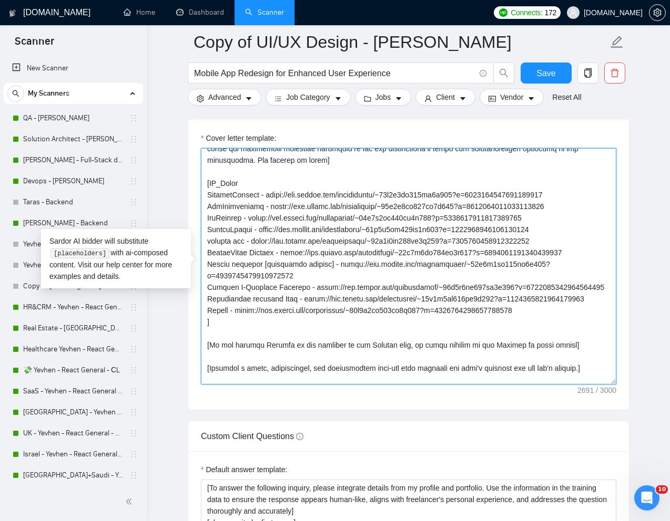
drag, startPoint x: 205, startPoint y: 218, endPoint x: 548, endPoint y: 325, distance: 358.9
click at [548, 325] on textarea "Cover letter template:" at bounding box center [408, 266] width 415 height 237
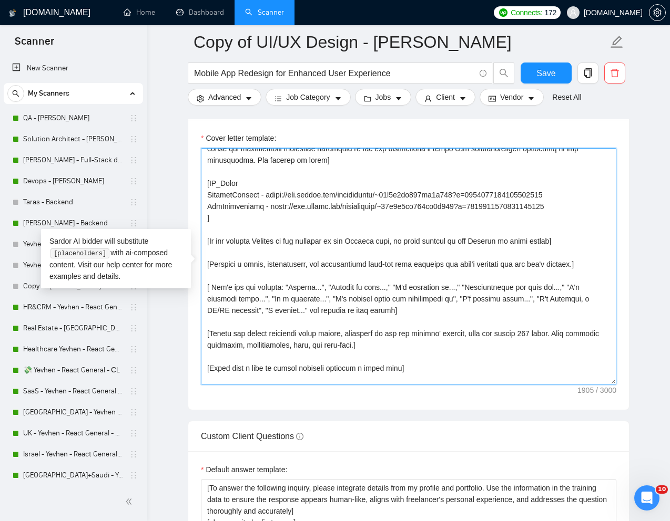
click at [545, 195] on textarea "Cover letter template:" at bounding box center [408, 266] width 415 height 237
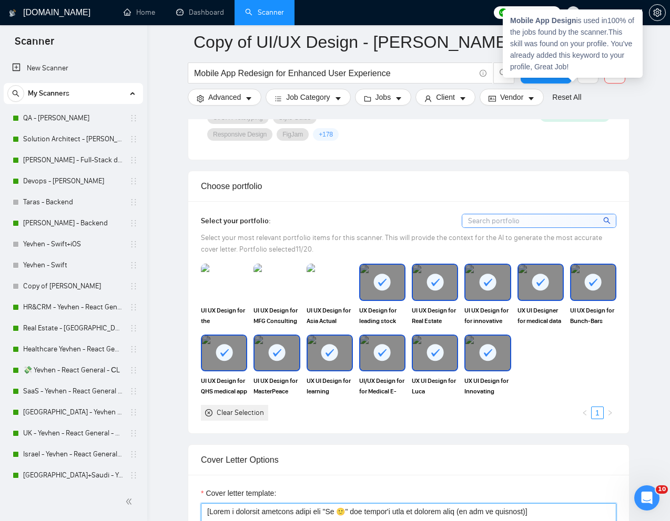
scroll to position [891, 0]
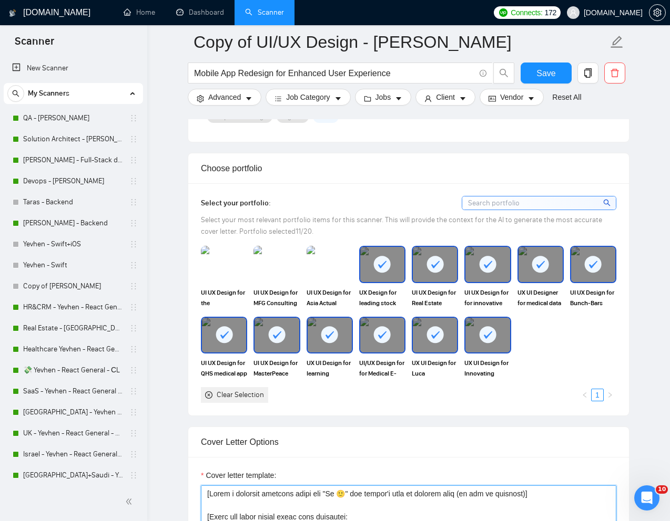
type textarea "[Lorem i dolorsit ametcons adipi eli "Se 🙂" doe tempor'i utla et dolorem aliq (…"
click at [385, 269] on rect at bounding box center [382, 264] width 17 height 17
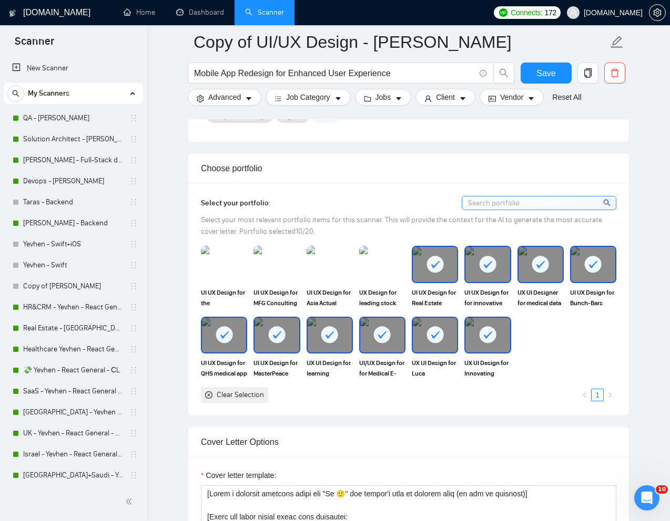
click at [442, 263] on rect at bounding box center [434, 264] width 17 height 17
click at [559, 263] on div at bounding box center [540, 264] width 44 height 35
click at [585, 263] on rect at bounding box center [592, 264] width 17 height 17
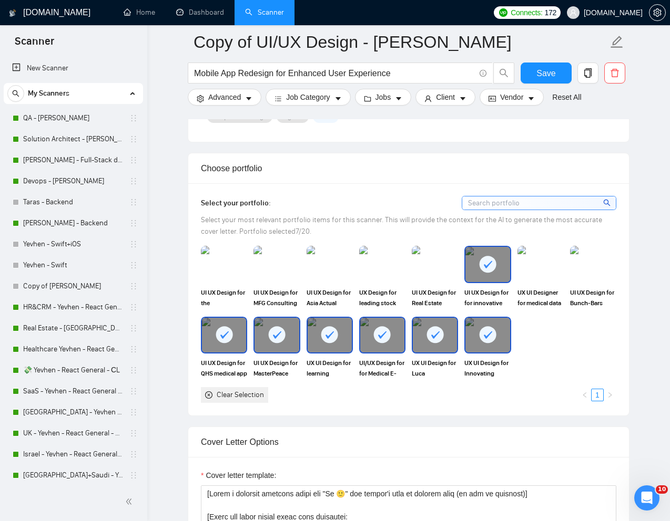
click at [496, 333] on div at bounding box center [487, 335] width 44 height 35
click at [437, 333] on icon at bounding box center [435, 335] width 8 height 7
click at [386, 333] on rect at bounding box center [382, 334] width 17 height 17
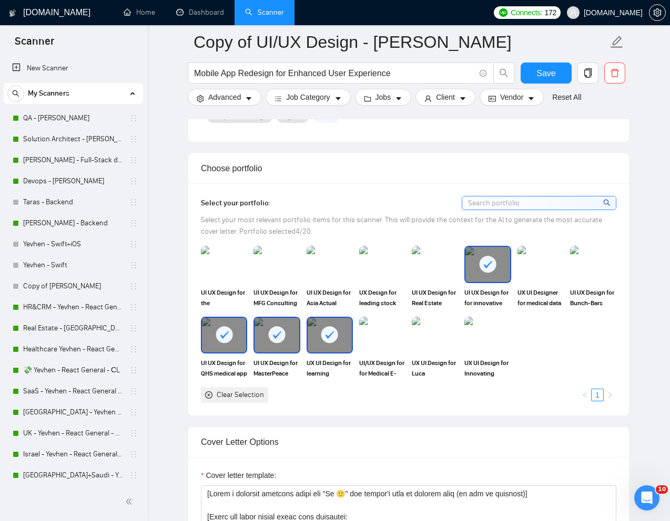
click at [340, 333] on div at bounding box center [329, 335] width 44 height 35
click at [278, 330] on rect at bounding box center [277, 334] width 17 height 17
click at [221, 330] on rect at bounding box center [223, 334] width 17 height 17
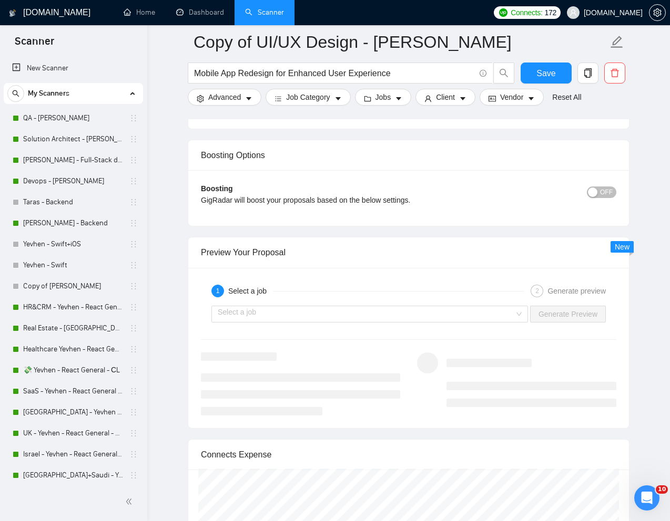
scroll to position [1920, 0]
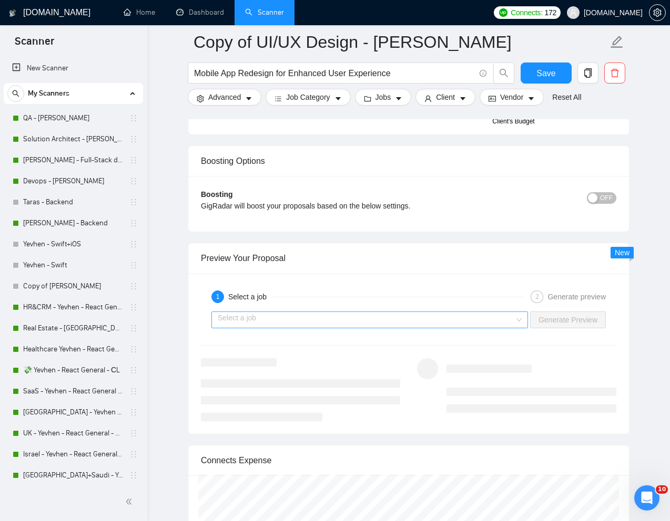
click at [350, 326] on input "search" at bounding box center [366, 320] width 296 height 16
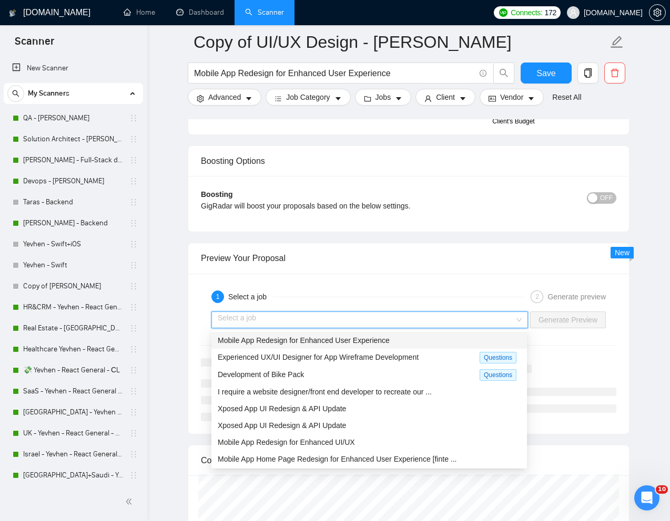
click at [301, 337] on span "Mobile App Redesign for Enhanced User Experience" at bounding box center [304, 340] width 172 height 8
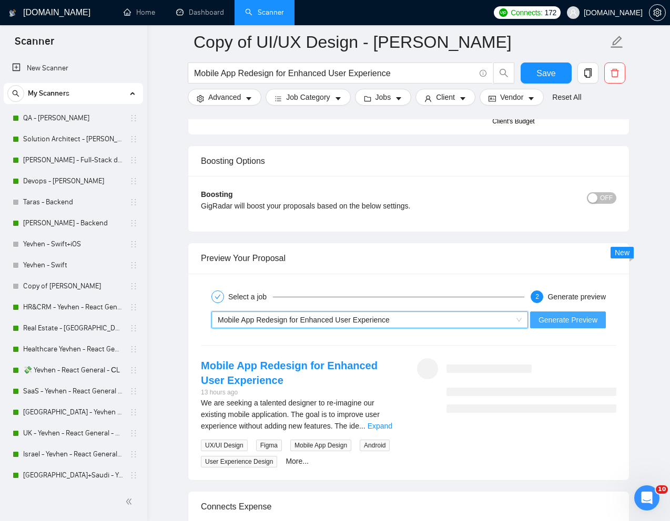
click at [578, 322] on span "Generate Preview" at bounding box center [567, 320] width 59 height 12
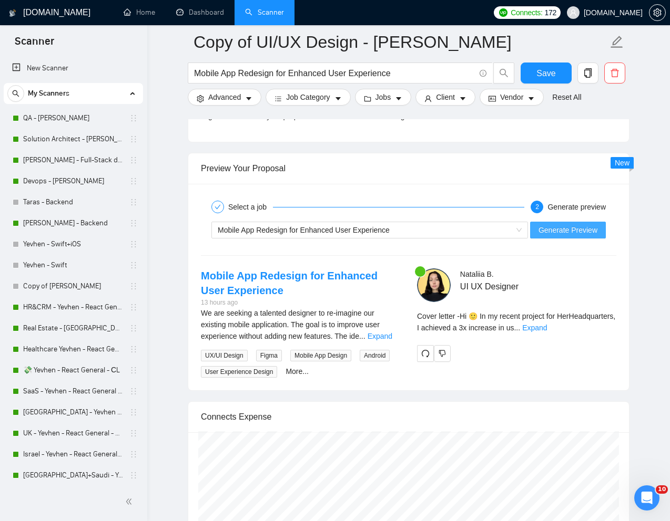
scroll to position [2015, 0]
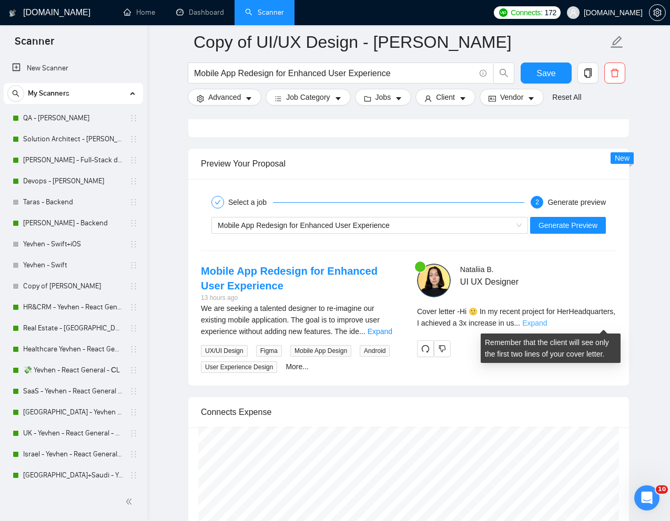
click at [547, 321] on link "Expand" at bounding box center [534, 323] width 25 height 8
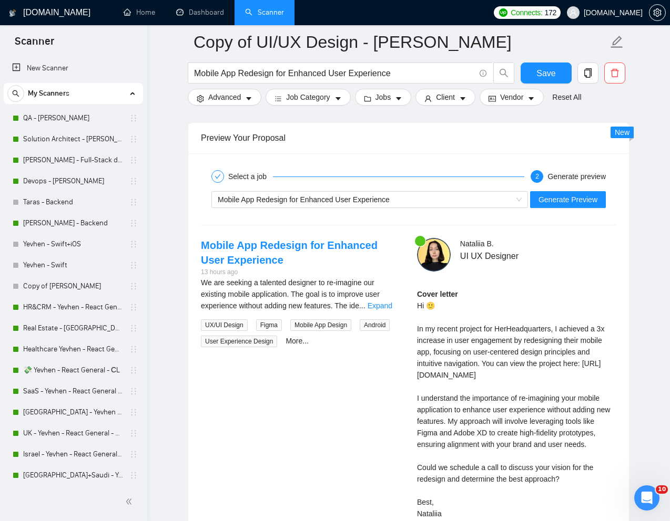
scroll to position [2042, 0]
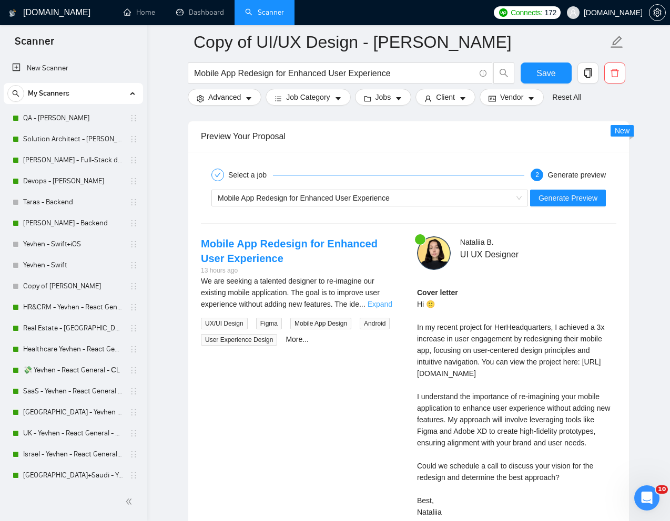
click at [389, 305] on link "Expand" at bounding box center [379, 304] width 25 height 8
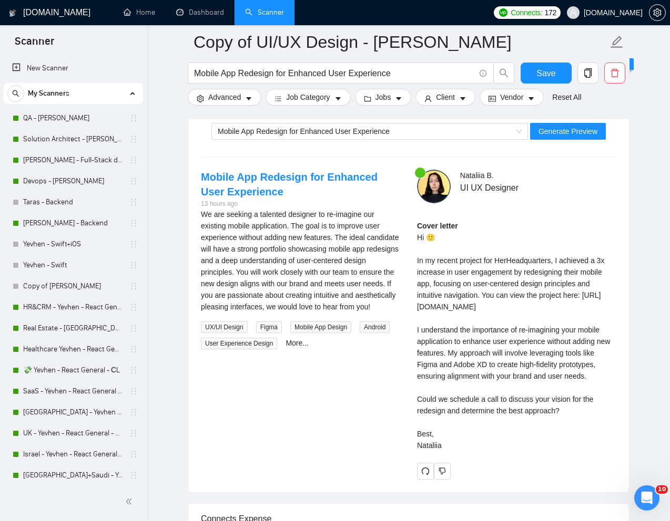
scroll to position [2116, 0]
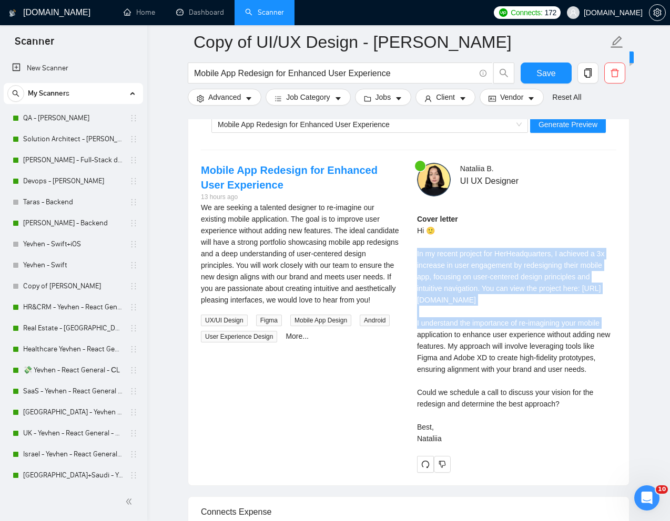
drag, startPoint x: 415, startPoint y: 253, endPoint x: 556, endPoint y: 307, distance: 150.6
click at [556, 307] on div "Nataliia B . UI UX Designer Cover letter Hi 🙂 In my recent project for HerHeadq…" at bounding box center [516, 318] width 216 height 310
copy div "n my recent project for HerHeadquarters, I achieved a 3x increase in user engag…"
click at [550, 126] on span "Generate Preview" at bounding box center [567, 125] width 59 height 12
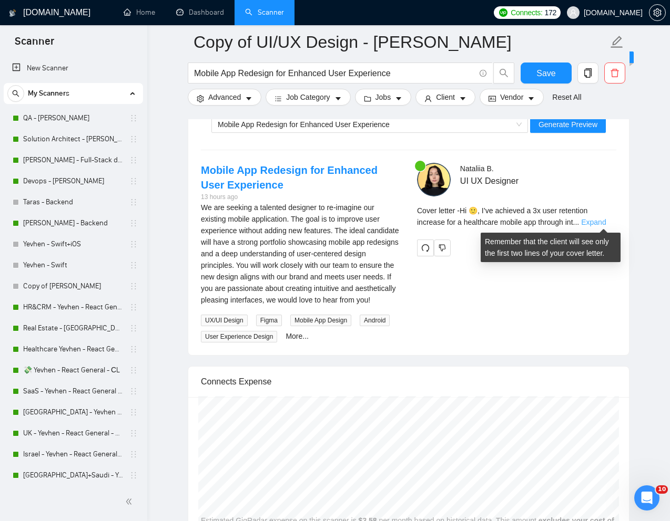
click at [597, 222] on link "Expand" at bounding box center [593, 222] width 25 height 8
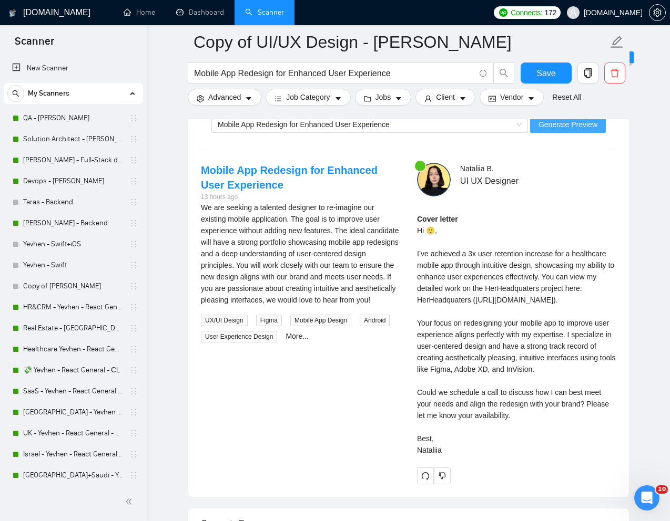
click at [552, 125] on span "Generate Preview" at bounding box center [567, 125] width 59 height 12
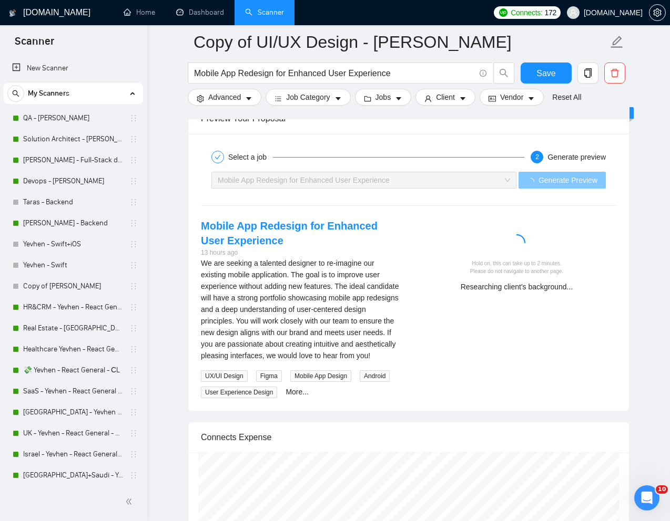
scroll to position [2067, 0]
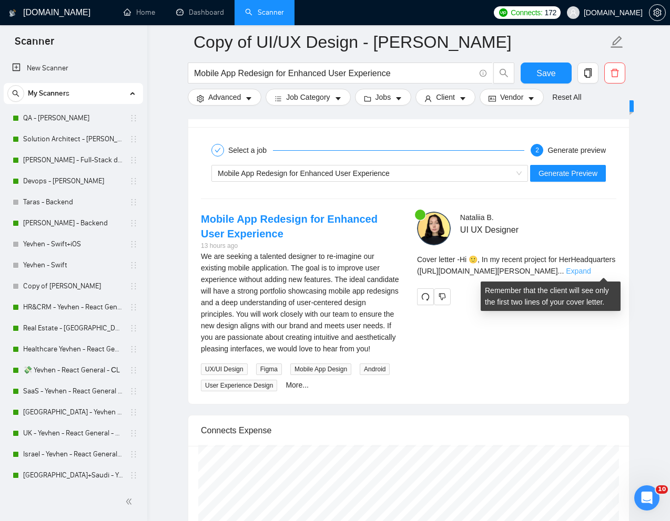
click at [590, 270] on link "Expand" at bounding box center [578, 271] width 25 height 8
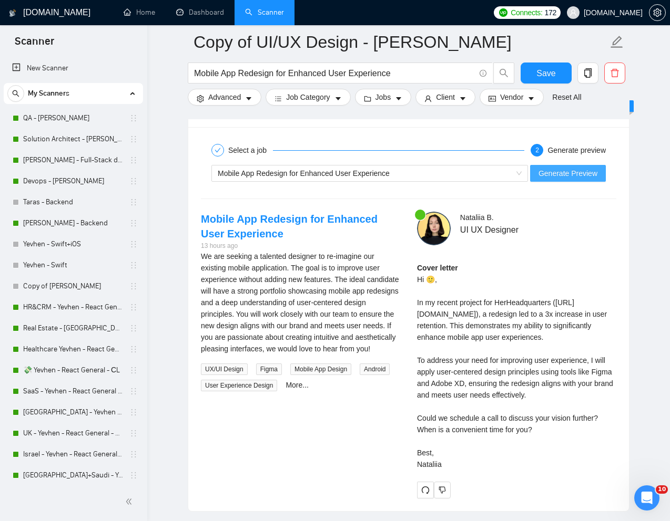
click at [540, 170] on span "Generate Preview" at bounding box center [567, 174] width 59 height 12
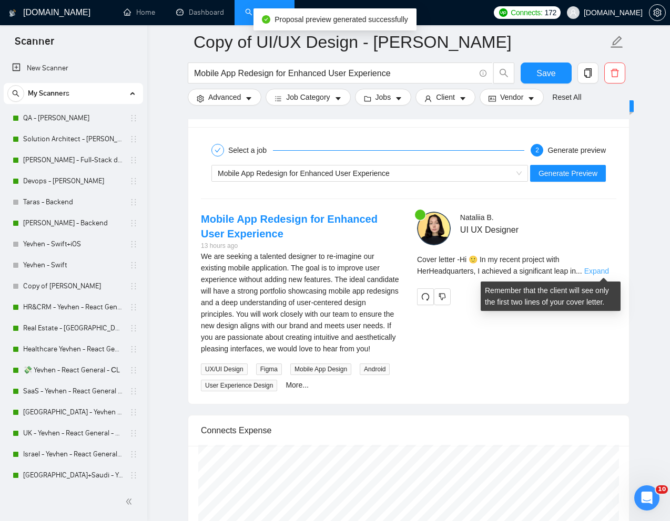
click at [594, 269] on link "Expand" at bounding box center [596, 271] width 25 height 8
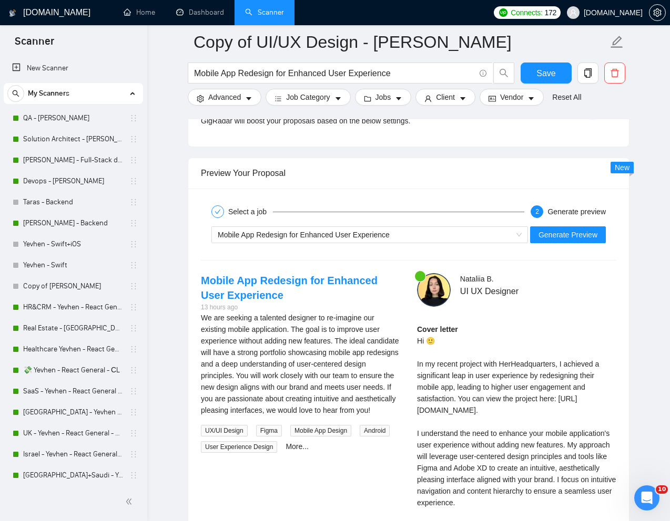
scroll to position [1994, 0]
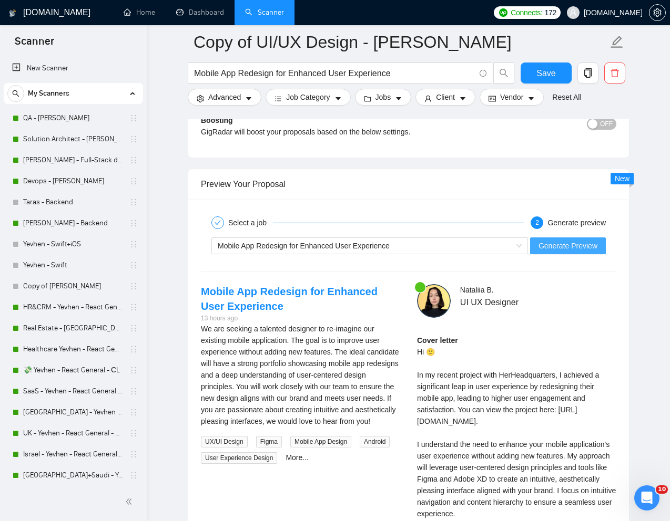
click at [557, 248] on span "Generate Preview" at bounding box center [567, 246] width 59 height 12
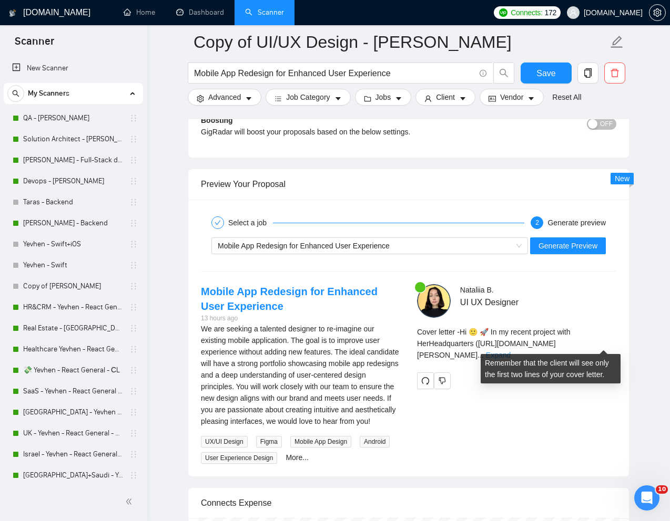
click at [510, 351] on link "Expand" at bounding box center [498, 355] width 25 height 8
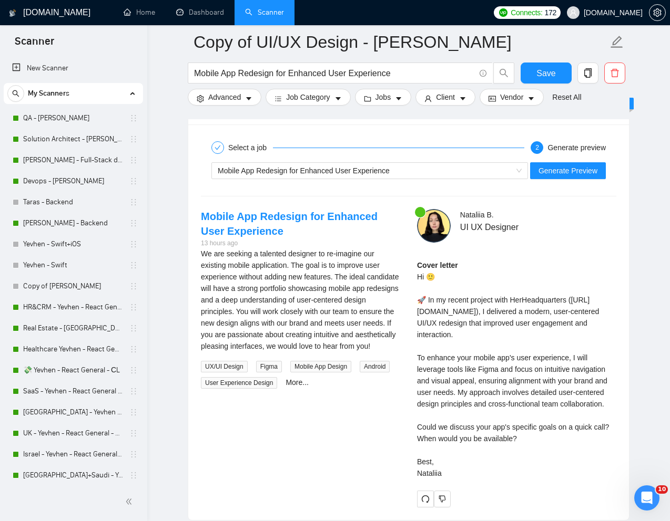
scroll to position [2070, 0]
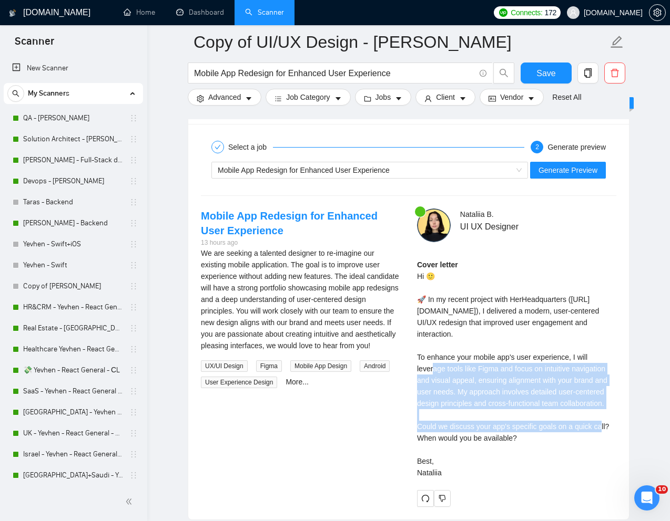
drag, startPoint x: 616, startPoint y: 415, endPoint x: 410, endPoint y: 373, distance: 209.8
click at [410, 373] on div "Nataliia B . UI UX Designer Cover letter Hi 🙂 🚀 In my recent project with HerHe…" at bounding box center [516, 358] width 216 height 299
copy div "enhance your mobile app's user experience, I will leverage tools like Figma and…"
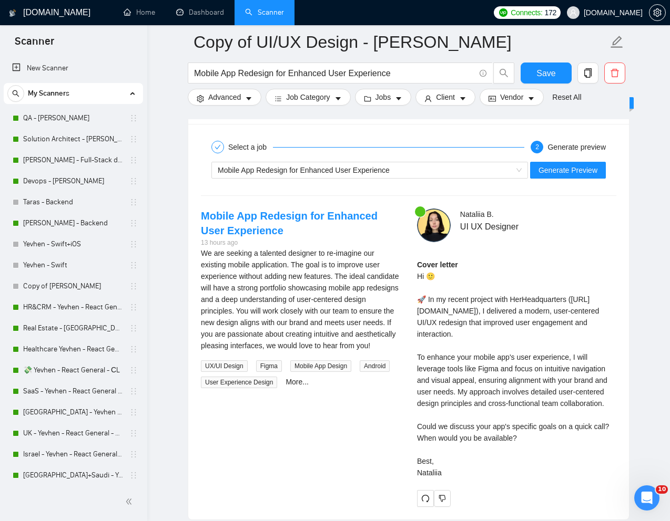
click at [515, 470] on div "Cover letter Hi 🙂 🚀 In my recent project with HerHeadquarters (https://www.upwo…" at bounding box center [516, 369] width 199 height 220
drag, startPoint x: 541, startPoint y: 450, endPoint x: 435, endPoint y: 453, distance: 105.7
click at [435, 453] on div "Cover letter Hi 🙂 🚀 In my recent project with HerHeadquarters (https://www.upwo…" at bounding box center [516, 369] width 199 height 220
copy div "en would you be available?"
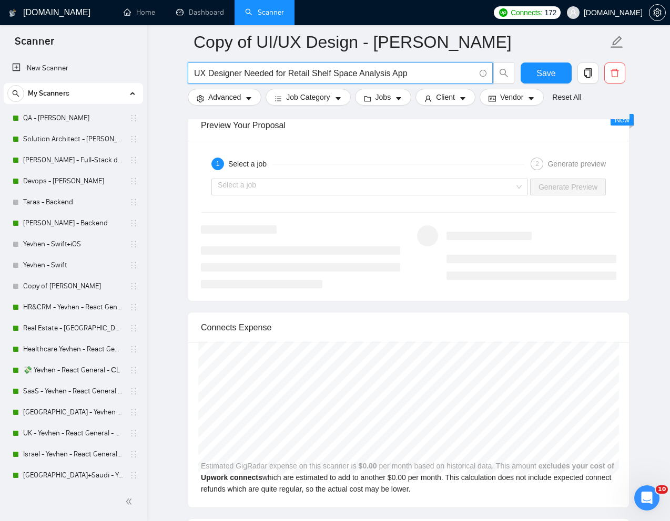
click at [325, 75] on input "UX Designer Needed for Retail Shelf Space Analysis App" at bounding box center [334, 73] width 281 height 13
paste input "Creative UX/UI Designer Needed for AI Mobile App and Product Design"
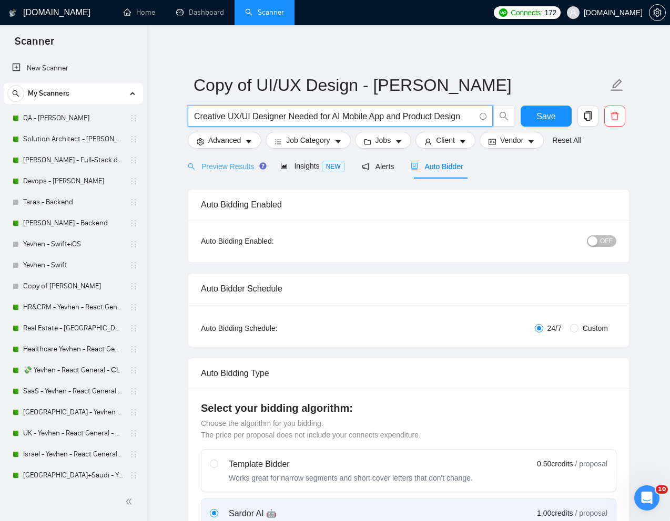
type input "Creative UX/UI Designer Needed for AI Mobile App and Product Design"
click at [225, 165] on span "Preview Results" at bounding box center [226, 166] width 76 height 8
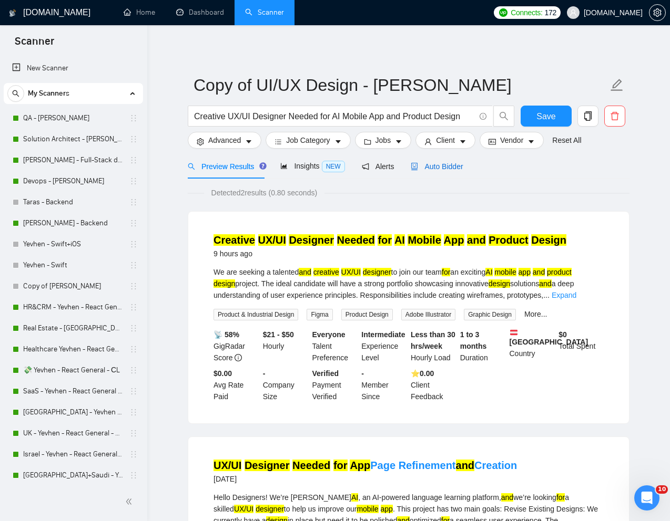
click at [445, 171] on span "Auto Bidder" at bounding box center [436, 166] width 52 height 8
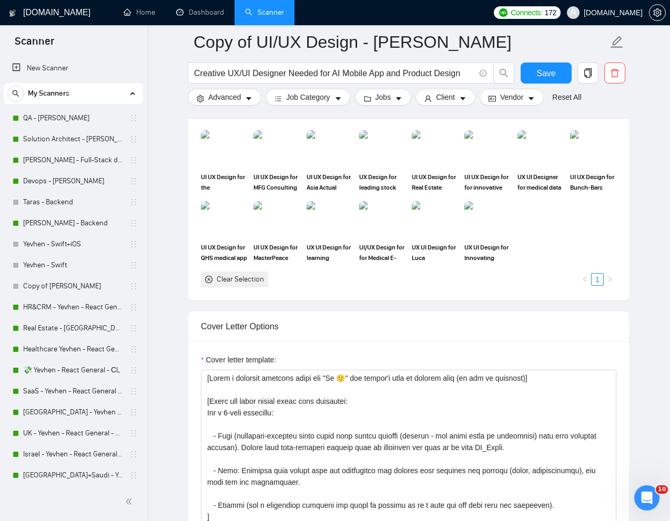
scroll to position [1011, 0]
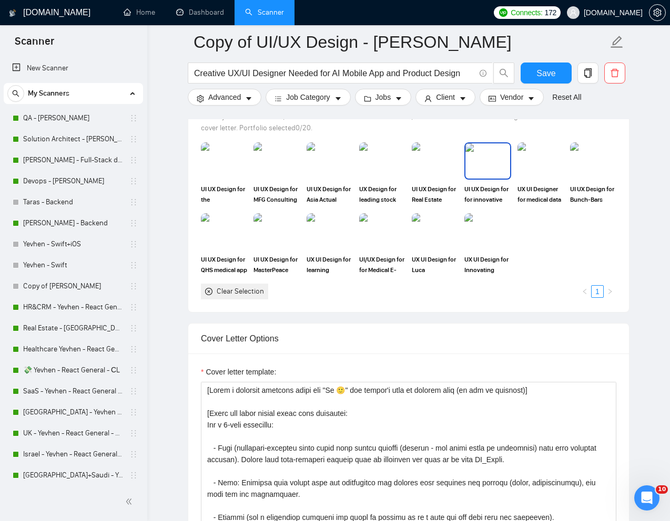
click at [488, 165] on img at bounding box center [487, 160] width 44 height 35
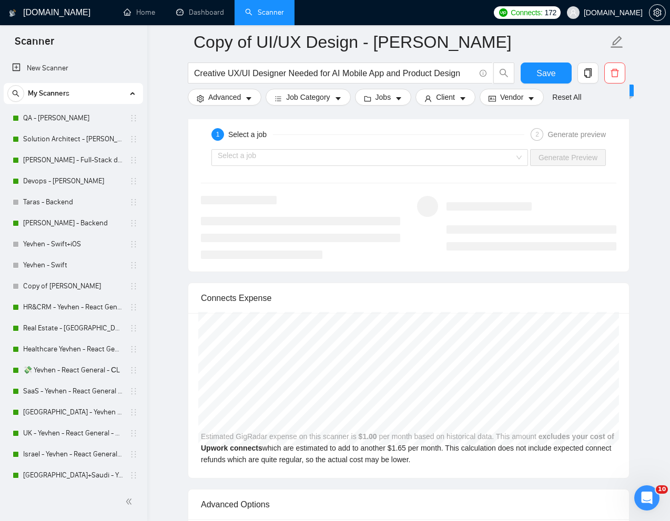
scroll to position [2100, 0]
click at [504, 155] on input "search" at bounding box center [366, 157] width 296 height 16
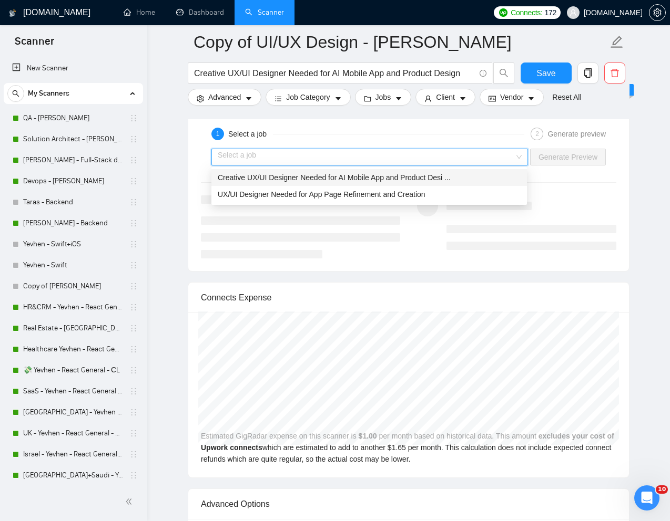
click at [413, 176] on span "Creative UX/UI Designer Needed for AI Mobile App and Product Desi ..." at bounding box center [334, 177] width 233 height 8
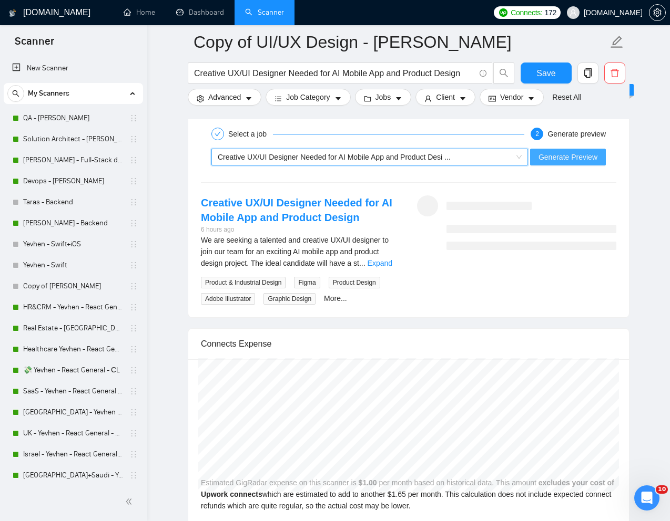
click at [570, 157] on span "Generate Preview" at bounding box center [567, 157] width 59 height 12
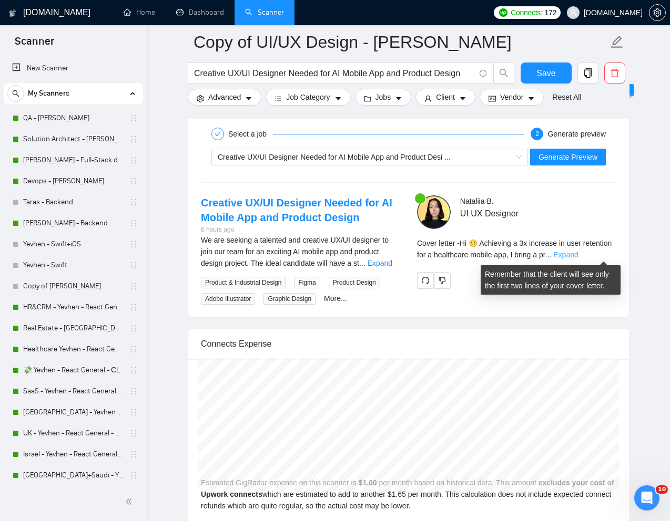
click at [578, 251] on link "Expand" at bounding box center [565, 255] width 25 height 8
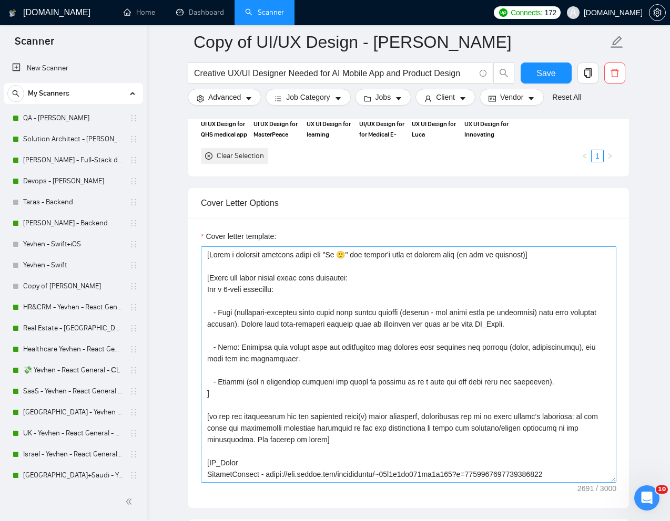
scroll to position [1146, 0]
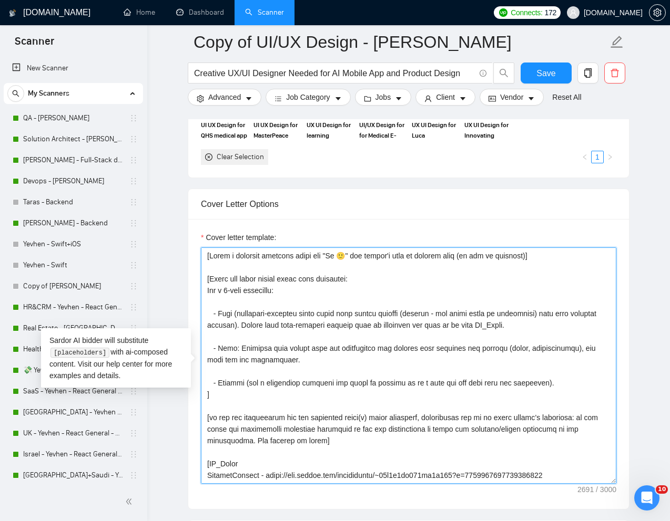
drag, startPoint x: 238, startPoint y: 351, endPoint x: 220, endPoint y: 353, distance: 17.5
click at [220, 353] on textarea "Cover letter template:" at bounding box center [408, 366] width 415 height 237
click at [345, 297] on textarea "Cover letter template:" at bounding box center [408, 366] width 415 height 237
click at [366, 375] on textarea "Cover letter template:" at bounding box center [408, 366] width 415 height 237
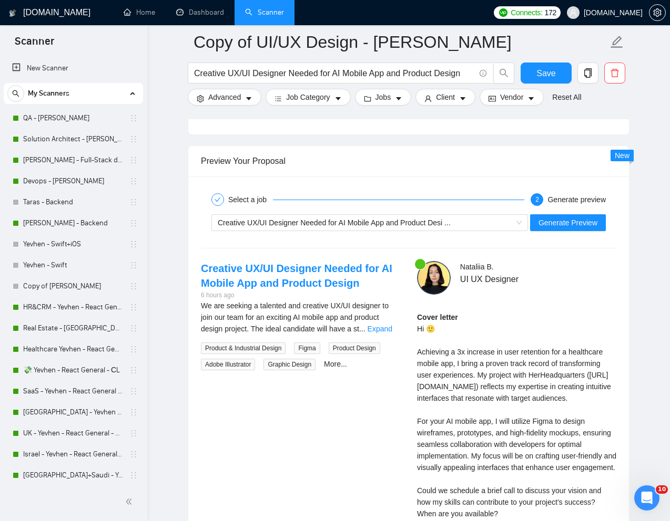
scroll to position [2054, 0]
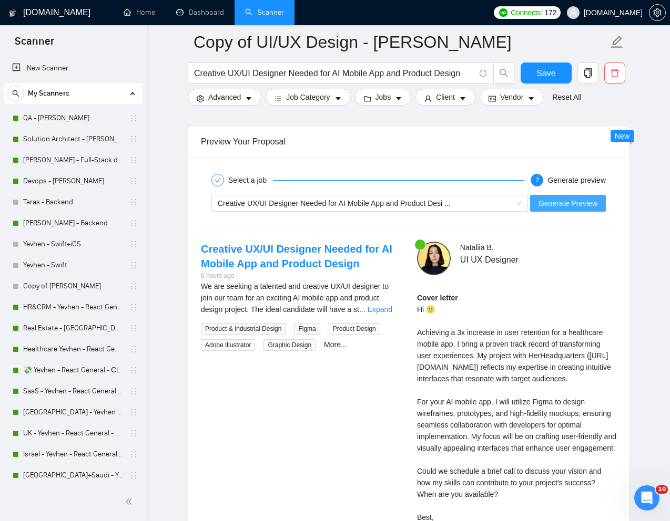
click at [575, 209] on span "Generate Preview" at bounding box center [567, 204] width 59 height 12
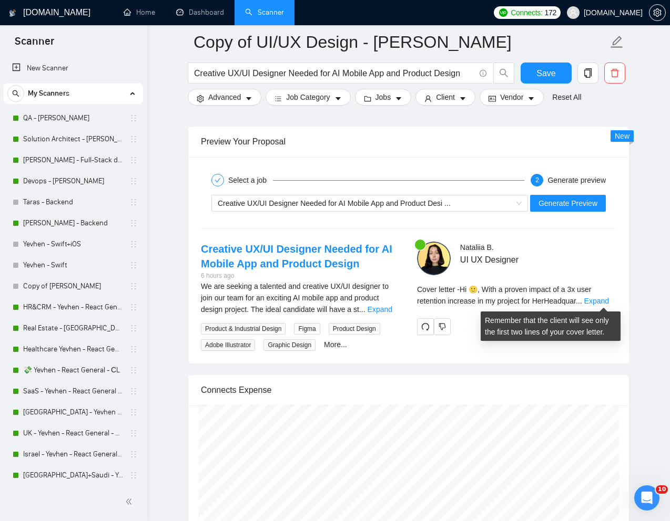
click at [479, 287] on span "Cover letter - Hi 🙂, With a proven impact of a 3x user retention increase in my…" at bounding box center [504, 295] width 174 height 20
click at [477, 287] on span "Cover letter - Hi 🙂, With a proven impact of a 3x user retention increase in my…" at bounding box center [504, 295] width 174 height 20
drag, startPoint x: 477, startPoint y: 287, endPoint x: 483, endPoint y: 287, distance: 5.8
click at [483, 287] on span "Cover letter - Hi 🙂, With a proven impact of a 3x user retention increase in my…" at bounding box center [504, 295] width 174 height 20
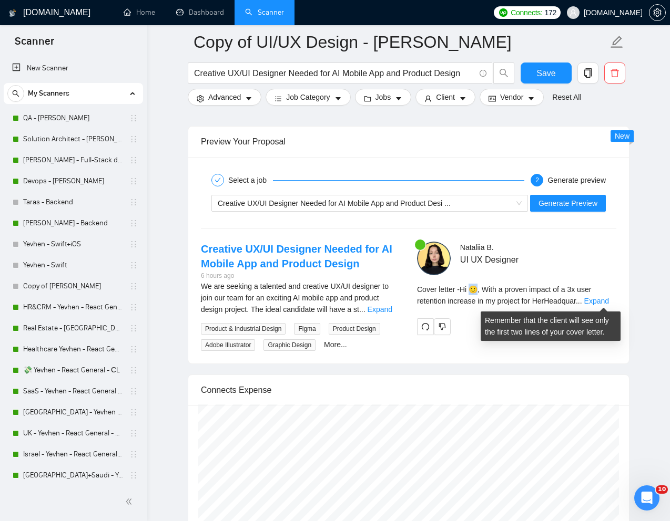
copy span "🙂,"
click at [601, 300] on link "Expand" at bounding box center [596, 301] width 25 height 8
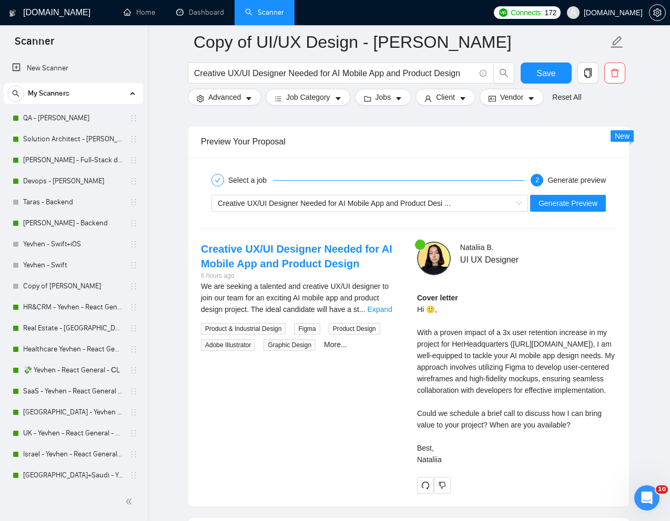
click at [414, 435] on div "Nataliia B . UI UX Designer Cover letter Hi 🙂, With a proven impact of a 3x use…" at bounding box center [516, 368] width 216 height 252
click at [503, 454] on div "Cover letter Hi 🙂, With a proven impact of a 3x user retention increase in my p…" at bounding box center [516, 378] width 199 height 173
drag, startPoint x: 494, startPoint y: 449, endPoint x: 574, endPoint y: 451, distance: 81.0
click at [574, 451] on div "Cover letter Hi 🙂, With a proven impact of a 3x user retention increase in my p…" at bounding box center [516, 378] width 199 height 173
copy div "hen are you available?"
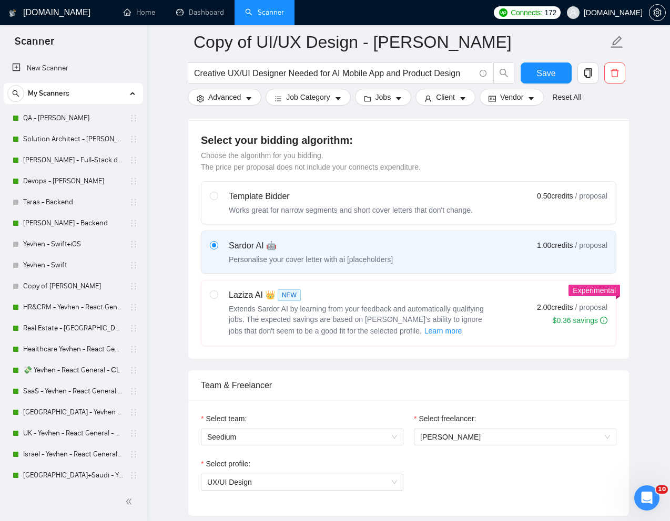
scroll to position [269, 0]
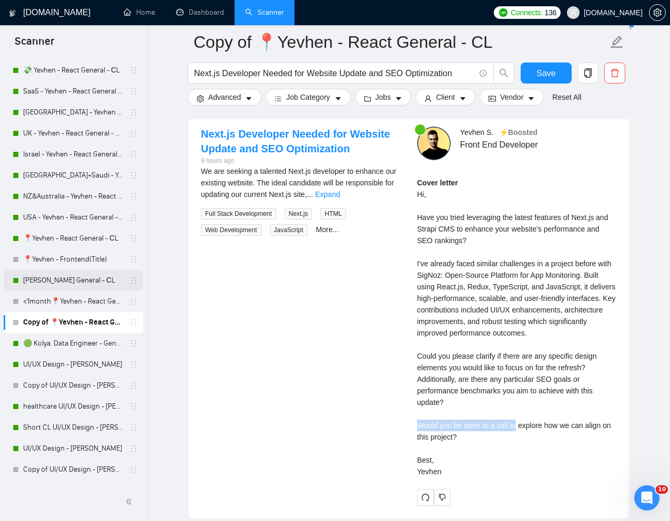
scroll to position [310, 0]
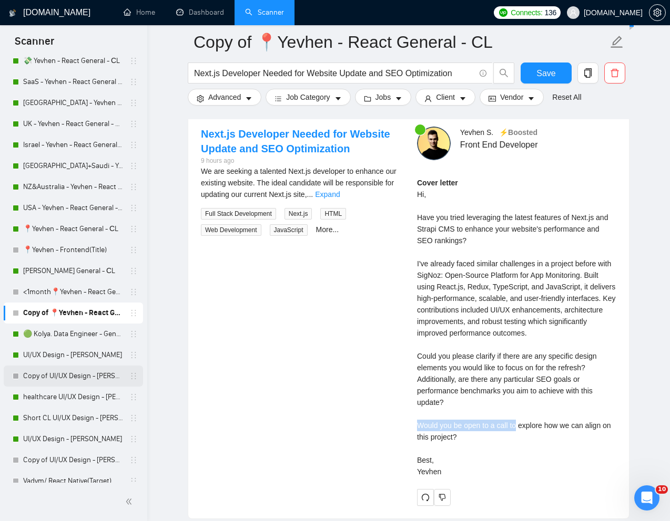
click at [72, 377] on link "Copy of UI/UX Design - [PERSON_NAME]" at bounding box center [73, 376] width 100 height 21
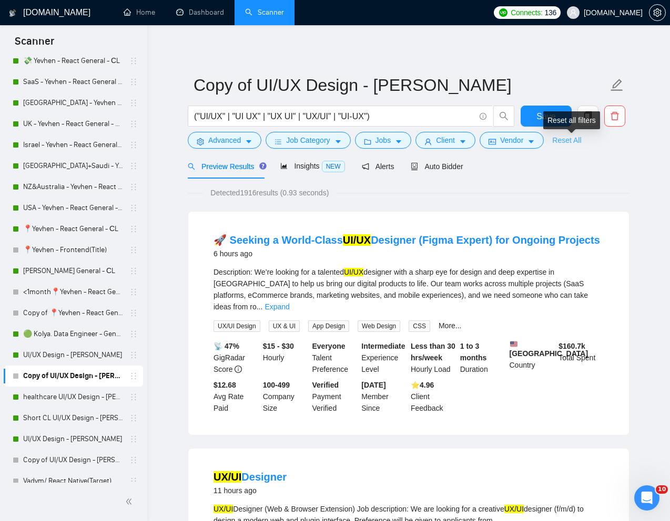
click at [564, 140] on link "Reset All" at bounding box center [566, 141] width 29 height 12
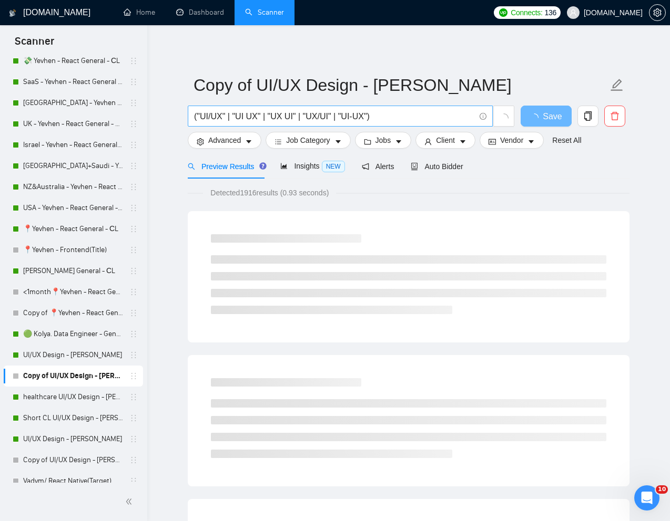
click at [351, 121] on input "("UI/UX" | "UI UX" | "UX UI" | "UX/UI" | "UI-UX")" at bounding box center [334, 116] width 281 height 13
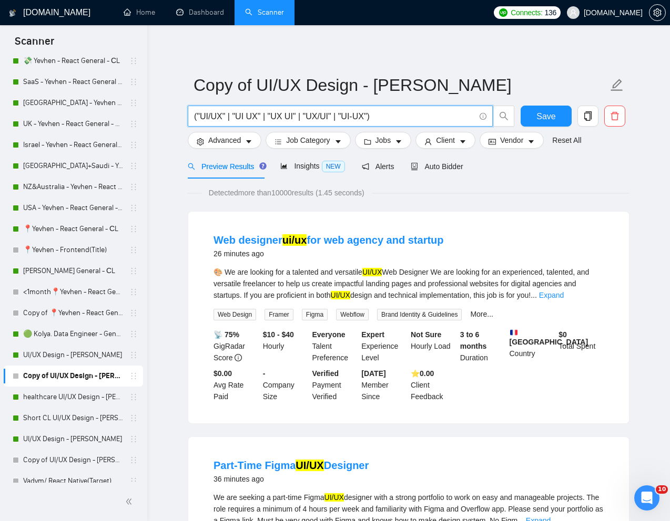
paste input "Creative UX/UI Designer Needed for AI Mobile App and Product Design"
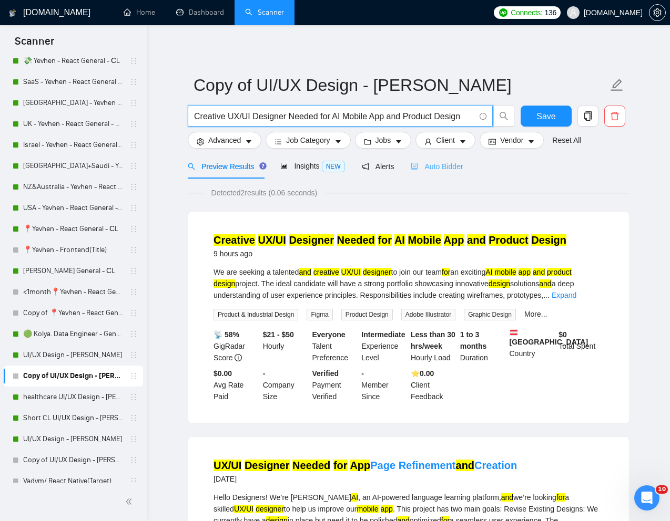
type input "Creative UX/UI Designer Needed for AI Mobile App and Product Design"
click at [439, 168] on span "Auto Bidder" at bounding box center [436, 166] width 52 height 8
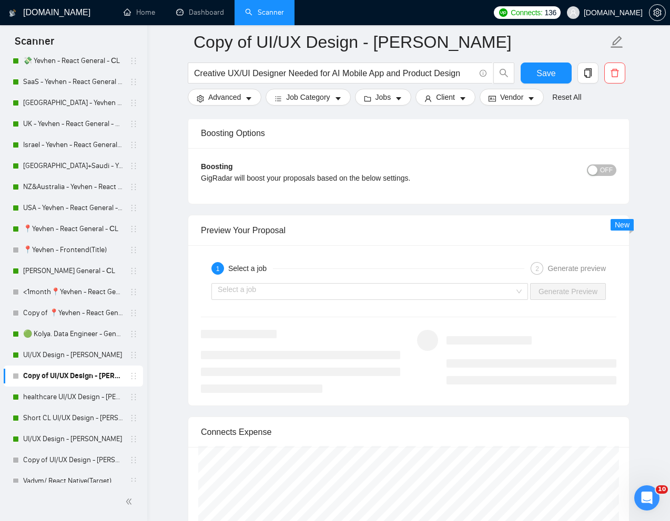
scroll to position [1944, 0]
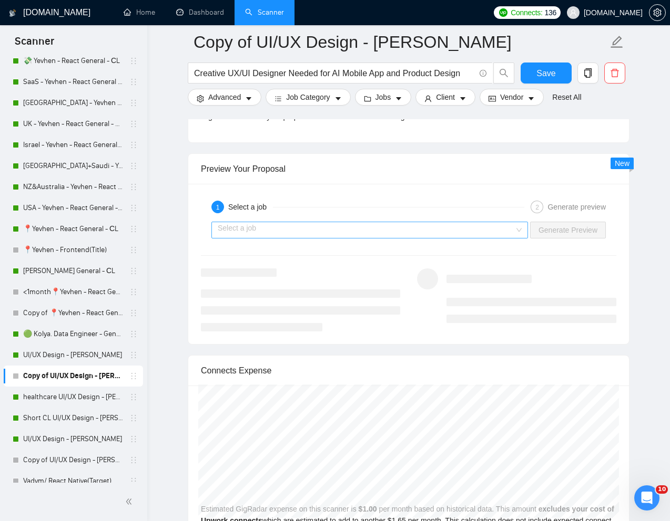
click at [430, 232] on input "search" at bounding box center [366, 230] width 296 height 16
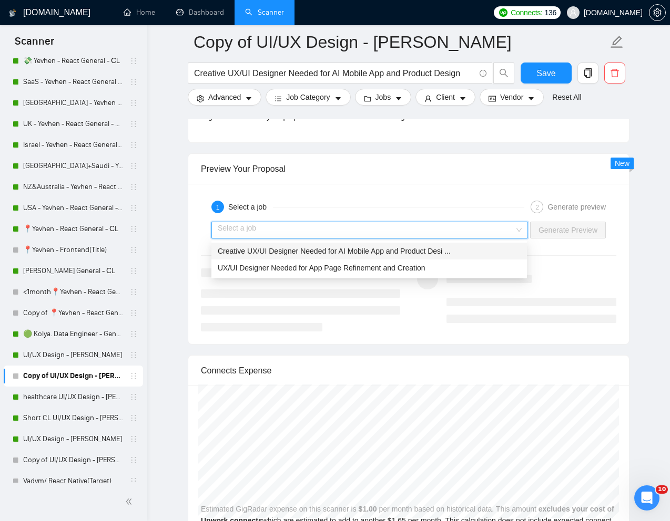
click at [378, 252] on span "Creative UX/UI Designer Needed for AI Mobile App and Product Desi ..." at bounding box center [334, 251] width 233 height 8
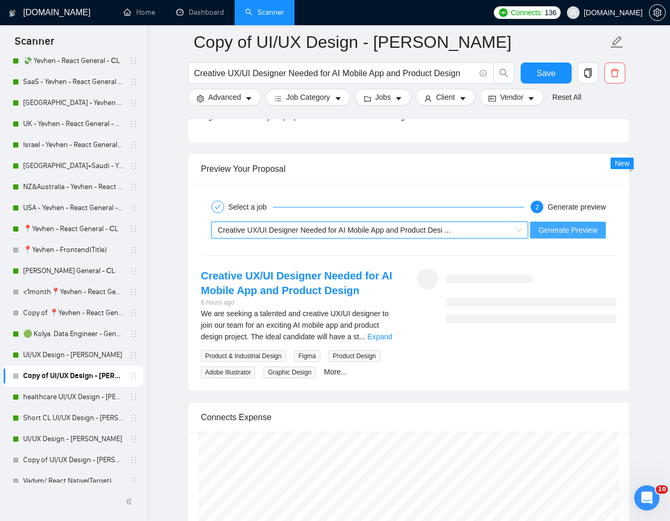
click at [551, 223] on button "Generate Preview" at bounding box center [568, 230] width 76 height 17
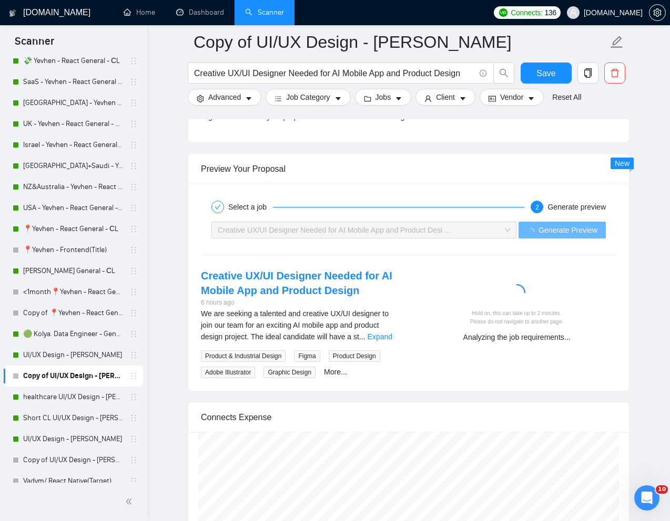
click at [553, 168] on div "Preview Your Proposal" at bounding box center [408, 169] width 415 height 30
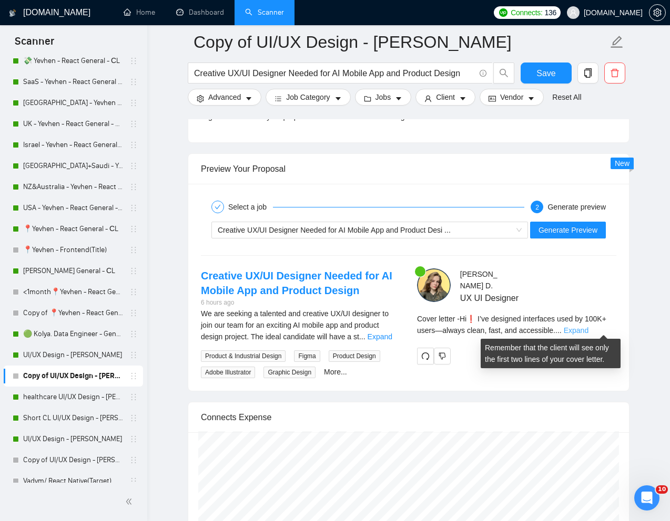
click at [588, 326] on link "Expand" at bounding box center [575, 330] width 25 height 8
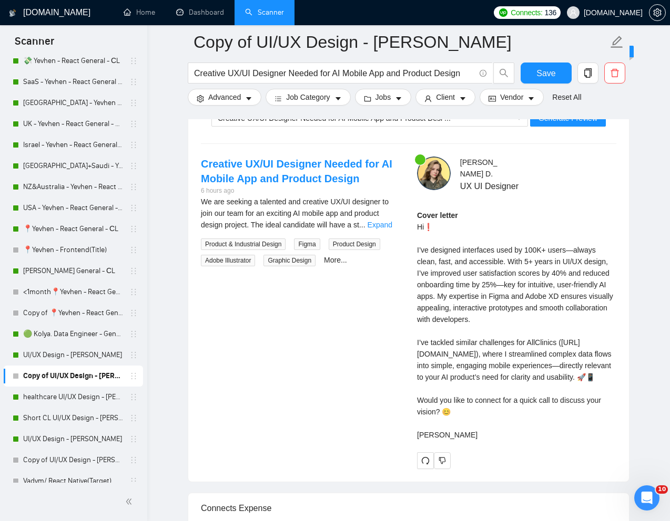
scroll to position [2057, 0]
click at [386, 228] on link "Expand" at bounding box center [379, 224] width 25 height 8
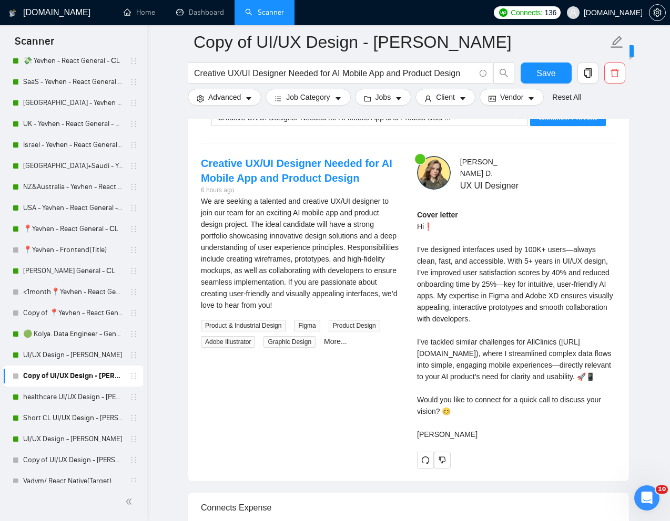
drag, startPoint x: 416, startPoint y: 419, endPoint x: 441, endPoint y: 435, distance: 29.0
click at [441, 435] on div "Cover letter Hi❗ I’ve designed interfaces used by 100K+ users—always clean, fas…" at bounding box center [516, 324] width 199 height 231
copy div "uld you like to connect for a quick call to discuss your vision? 😊"
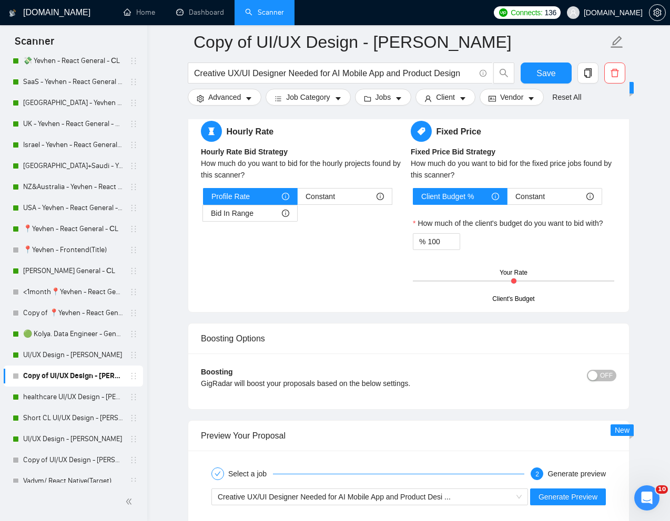
scroll to position [1566, 0]
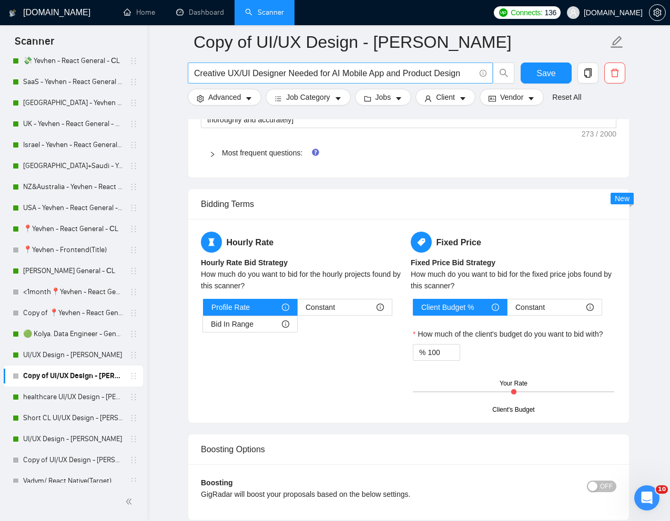
click at [334, 71] on input "Creative UX/UI Designer Needed for AI Mobile App and Product Design" at bounding box center [334, 73] width 281 height 13
paste input "UX Specialist Needed for Shopify App Design in [GEOGRAPHIC_DATA]"
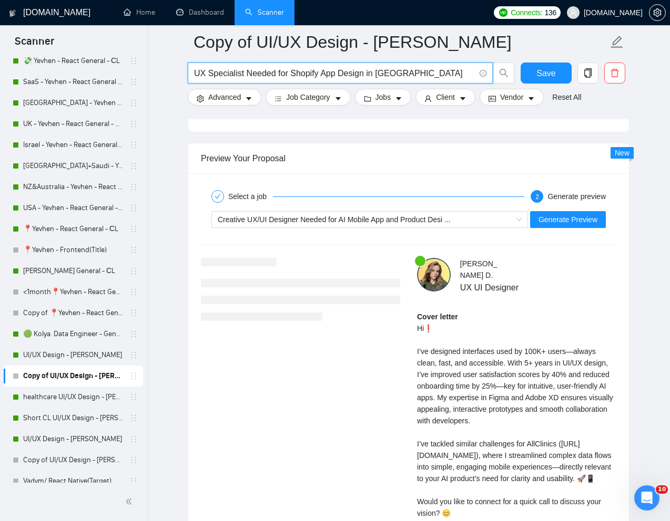
scroll to position [1959, 0]
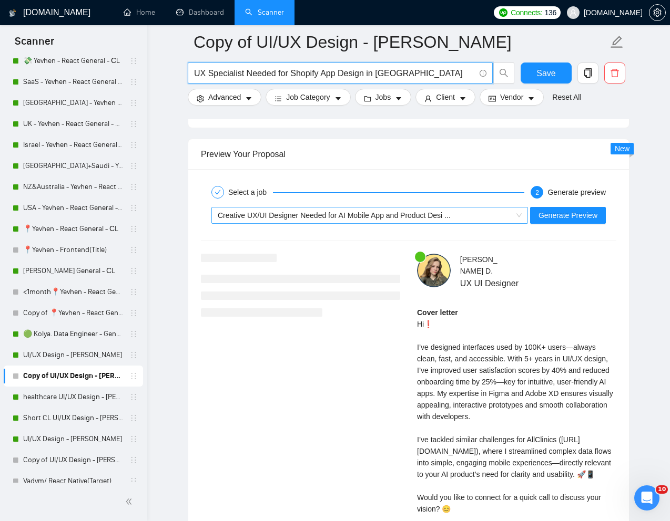
click at [403, 223] on div "Creative UX/UI Designer Needed for AI Mobile App and Product Desi ..." at bounding box center [369, 215] width 316 height 17
type input "UX Specialist Needed for Shopify App Design in [GEOGRAPHIC_DATA]"
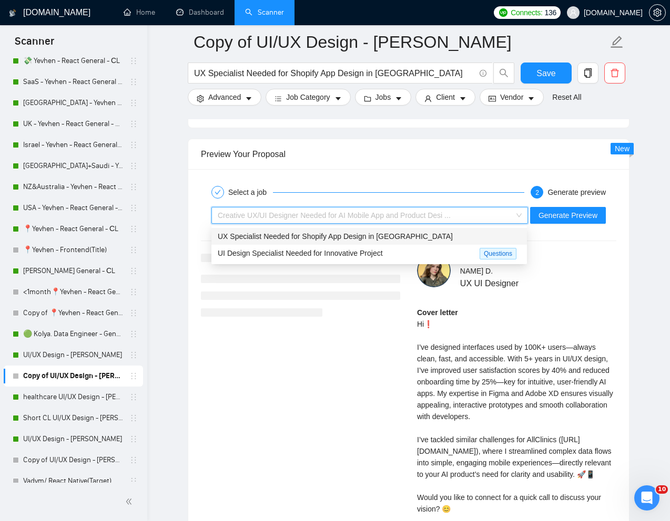
click at [378, 235] on span "UX Specialist Needed for Shopify App Design in [GEOGRAPHIC_DATA]" at bounding box center [335, 236] width 235 height 8
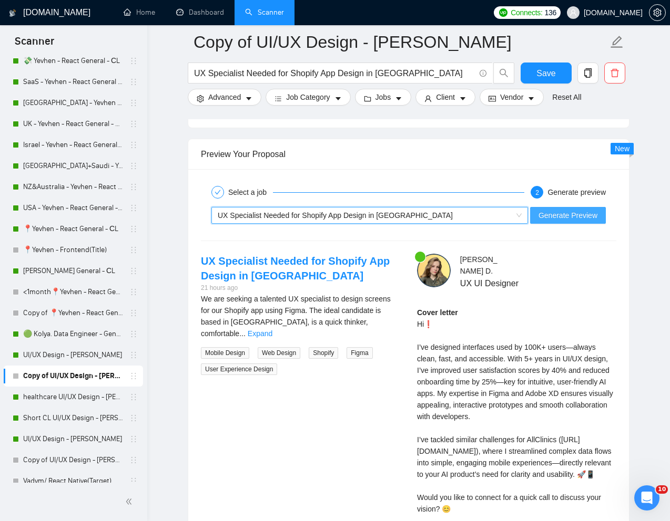
click at [560, 215] on span "Generate Preview" at bounding box center [567, 216] width 59 height 12
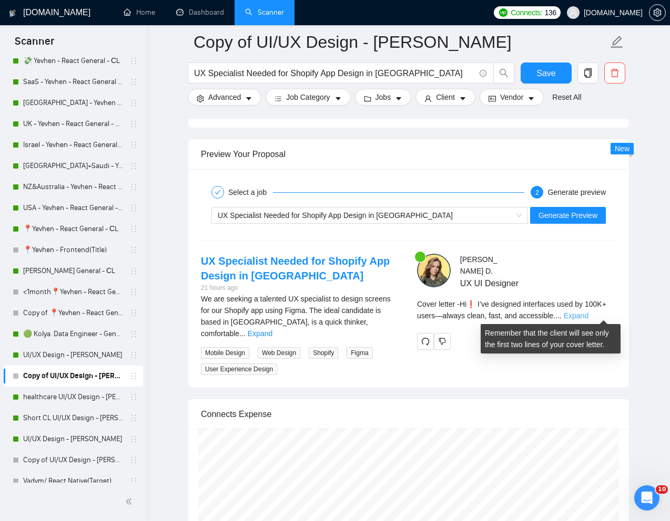
click at [588, 312] on link "Expand" at bounding box center [575, 316] width 25 height 8
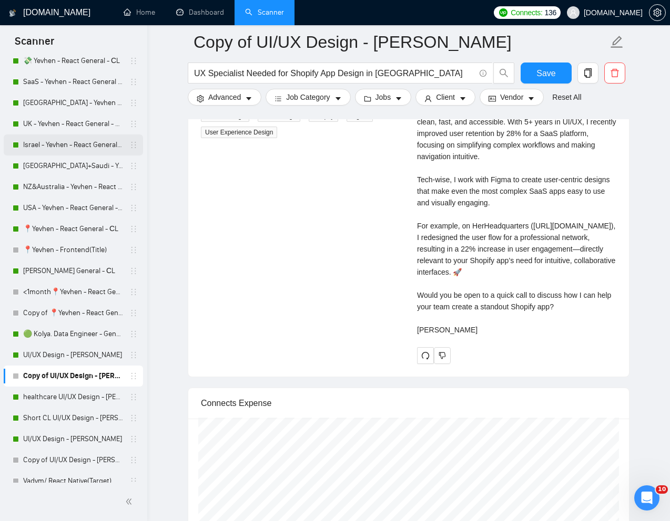
scroll to position [0, 0]
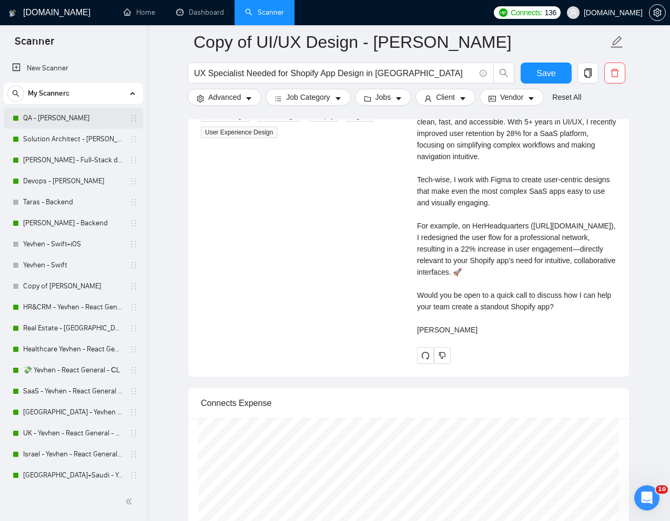
click at [47, 119] on link "QA - [PERSON_NAME]" at bounding box center [73, 118] width 100 height 21
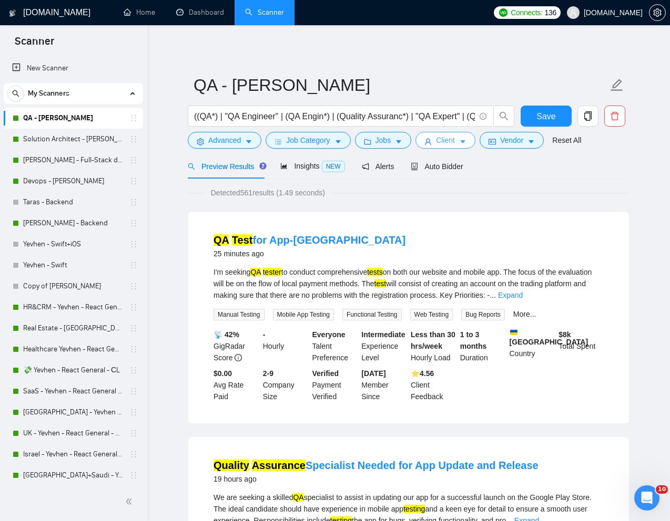
click at [440, 141] on span "Client" at bounding box center [445, 141] width 19 height 12
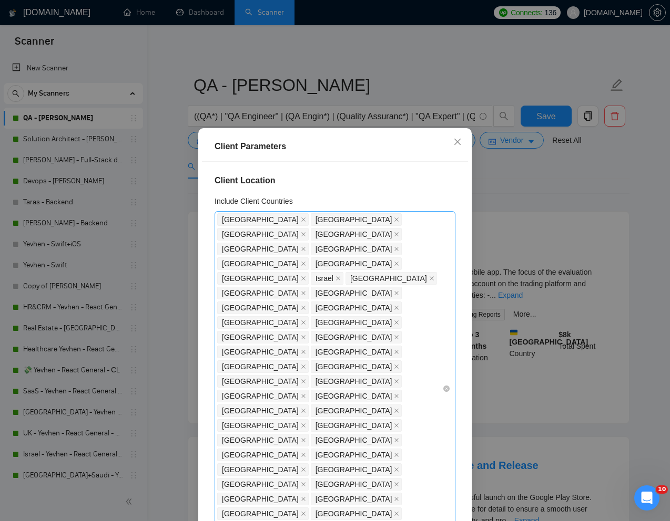
click at [419, 396] on div "United States United Kingdom Canada Australia Germany United Arab Emirates Neth…" at bounding box center [329, 388] width 225 height 353
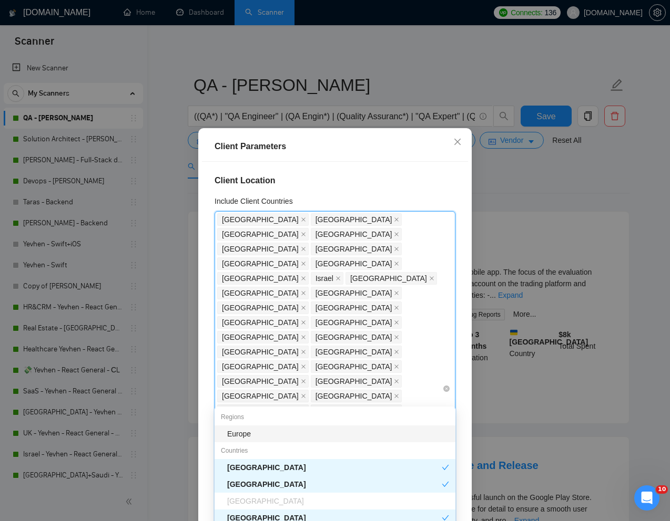
type input "Uk"
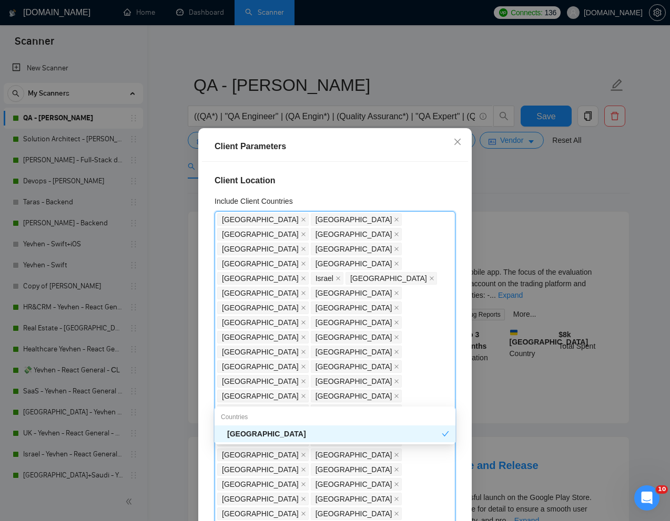
click at [344, 434] on div "Ukraine" at bounding box center [334, 434] width 214 height 12
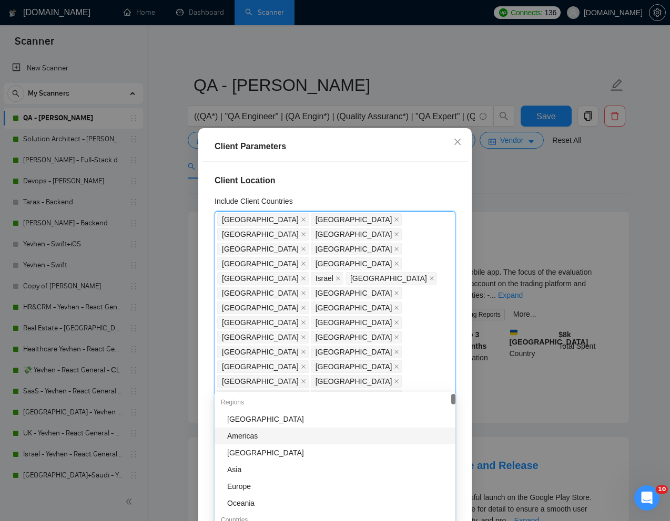
click at [461, 454] on div "Client Location Include Client Countries United States United Kingdom Canada Au…" at bounding box center [335, 344] width 266 height 365
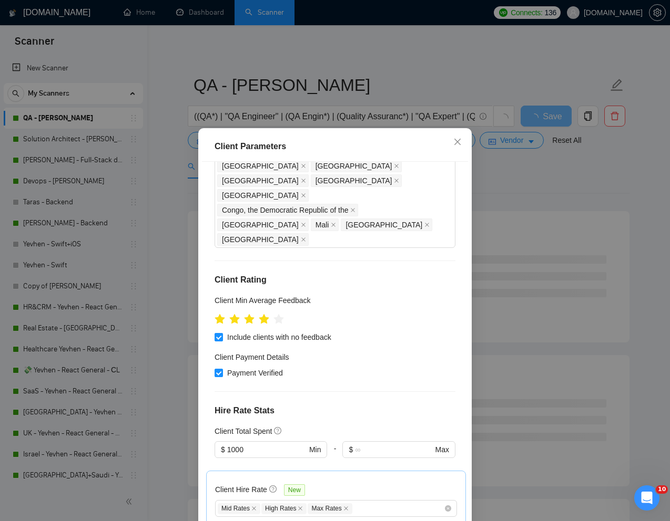
scroll to position [52, 0]
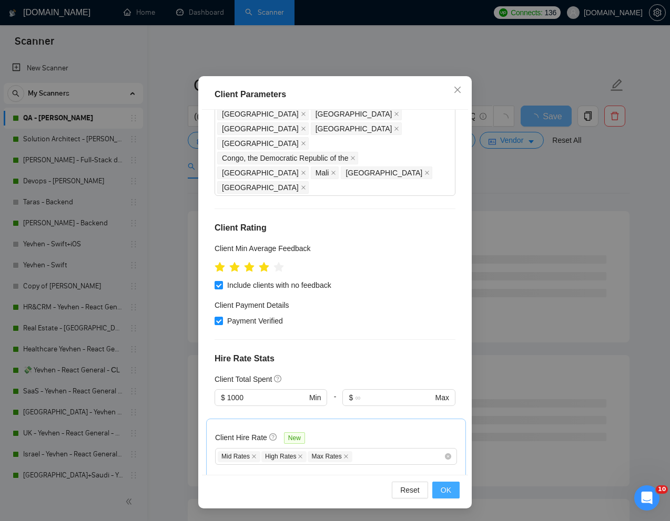
click at [445, 495] on span "OK" at bounding box center [445, 491] width 11 height 12
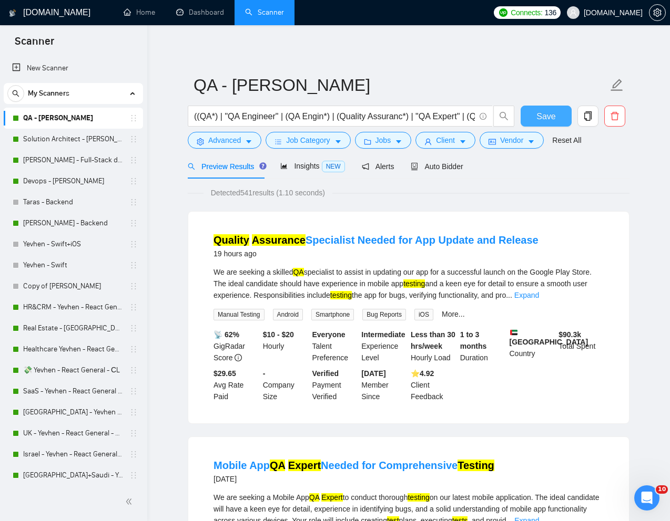
click at [554, 111] on span "Save" at bounding box center [545, 116] width 19 height 13
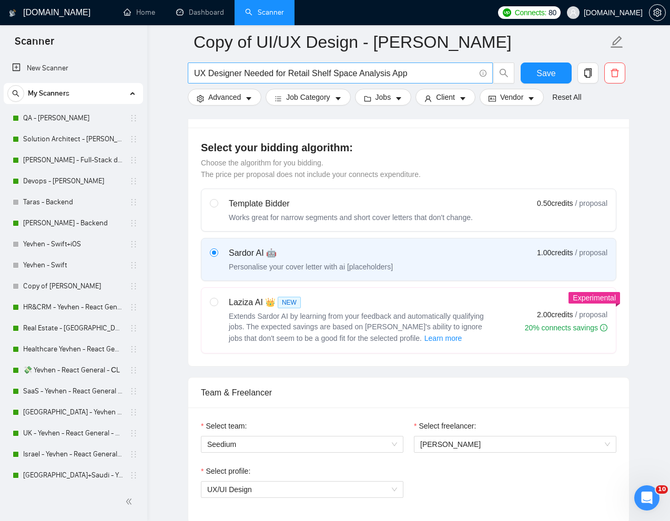
click at [327, 75] on input "UX Designer Needed for Retail Shelf Space Analysis App" at bounding box center [334, 73] width 281 height 13
paste input "UX Specialist Needed for Shopify App Design in [GEOGRAPHIC_DATA]"
click at [327, 75] on input "UX Designer Needed for Retail UX Specialist Needed for Shopify App Design in Fi…" at bounding box center [334, 73] width 281 height 13
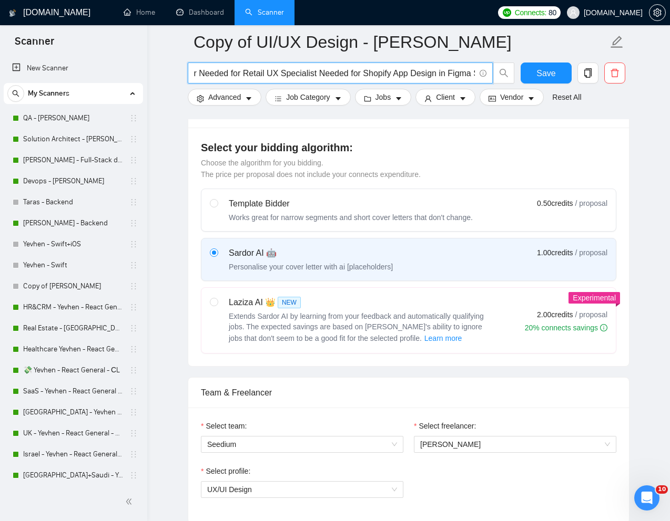
click at [327, 75] on input "UX Designer Needed for Retail UX Specialist Needed for Shopify App Design in Fi…" at bounding box center [334, 73] width 281 height 13
paste input "Specialist Needed for Shopify App Design in [GEOGRAPHIC_DATA]"
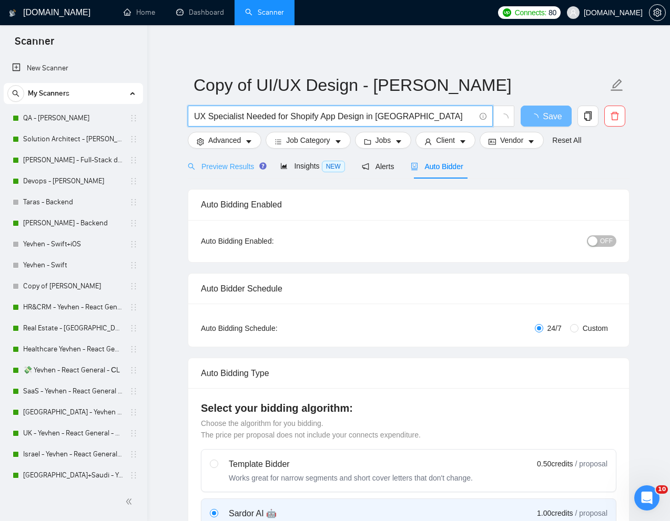
type input "UX Specialist Needed for Shopify App Design in [GEOGRAPHIC_DATA]"
click at [235, 173] on div "Preview Results" at bounding box center [226, 166] width 76 height 25
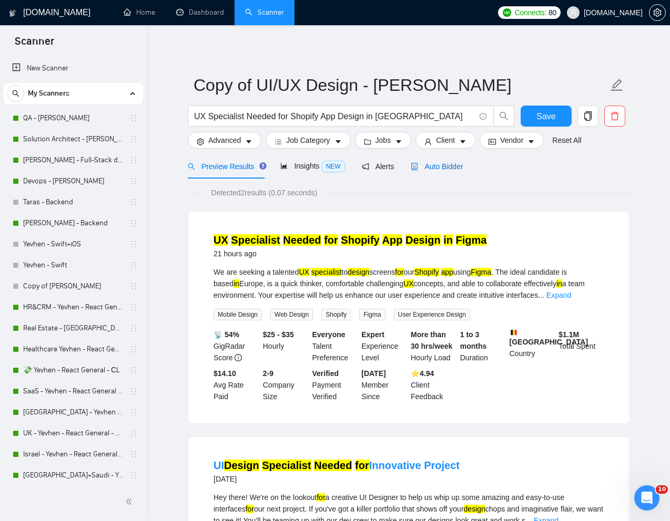
click at [451, 167] on span "Auto Bidder" at bounding box center [436, 166] width 52 height 8
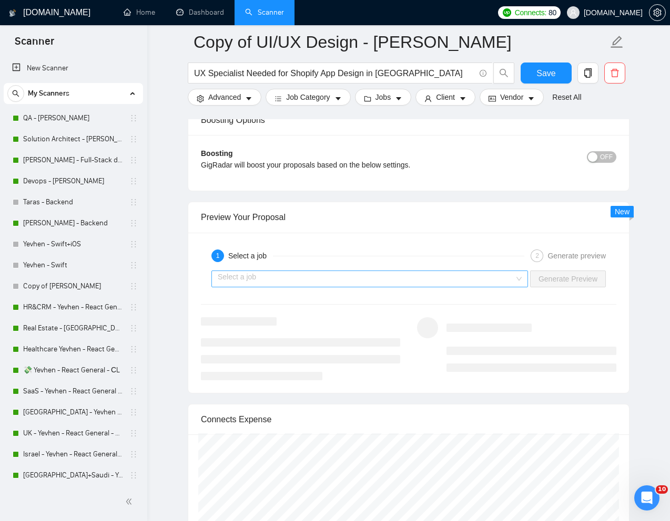
scroll to position [2027, 0]
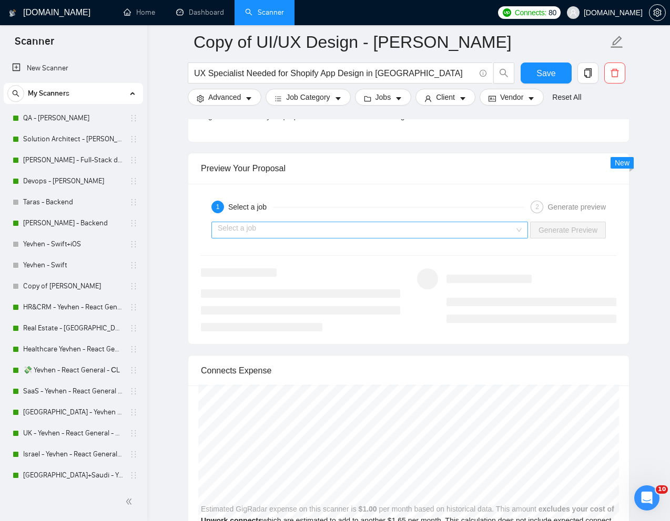
click at [401, 232] on input "search" at bounding box center [366, 230] width 296 height 16
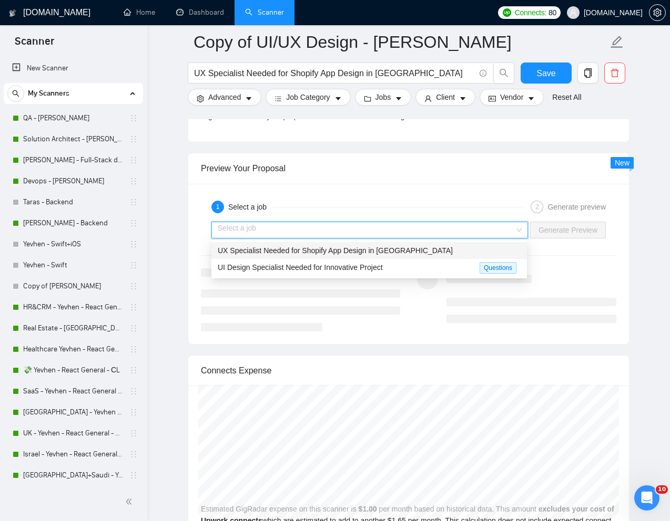
click at [324, 251] on span "UX Specialist Needed for Shopify App Design in [GEOGRAPHIC_DATA]" at bounding box center [335, 251] width 235 height 8
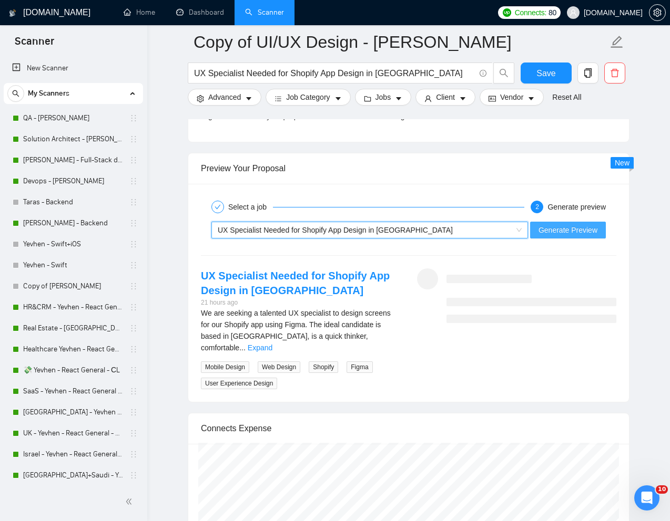
click at [577, 230] on span "Generate Preview" at bounding box center [567, 230] width 59 height 12
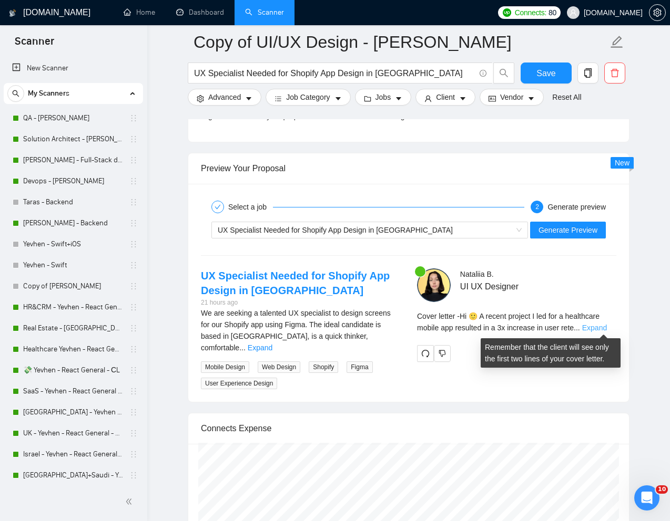
click at [601, 327] on link "Expand" at bounding box center [594, 328] width 25 height 8
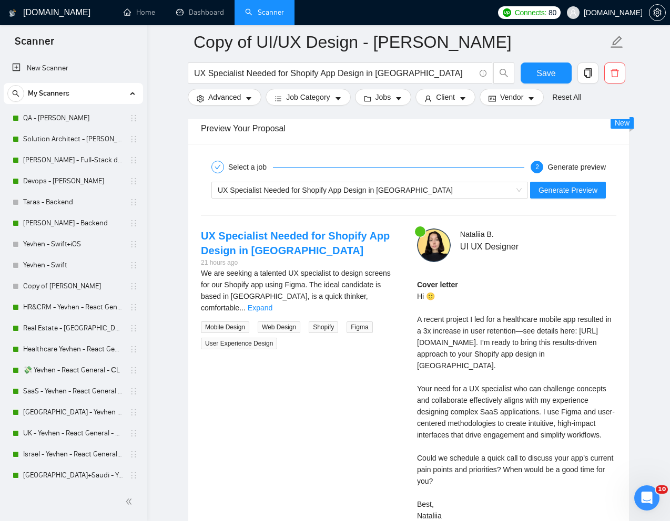
scroll to position [2086, 0]
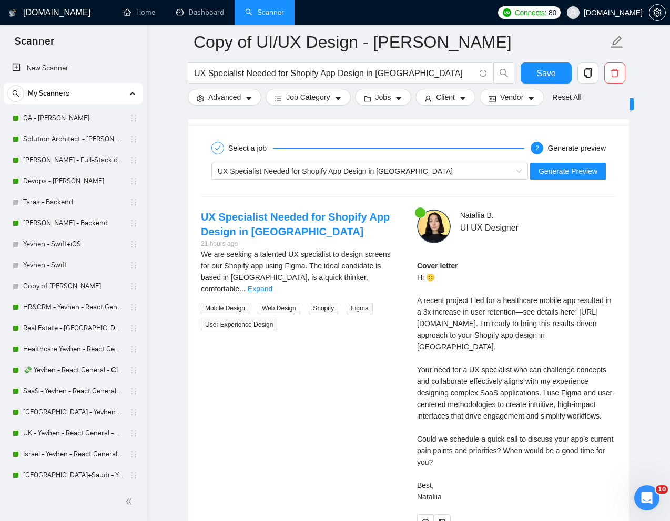
click at [447, 460] on div "Cover letter Hi 🙂 A recent project I led for a healthcare mobile app resulted i…" at bounding box center [516, 381] width 199 height 243
drag, startPoint x: 412, startPoint y: 461, endPoint x: 476, endPoint y: 492, distance: 70.8
click at [476, 492] on div "[PERSON_NAME] UI UX Designer Cover letter Hi 🙂 A recent project I led for a hea…" at bounding box center [516, 371] width 216 height 322
copy div "ould we schedule a quick call to discuss your app’s current pain points and pri…"
